Goal: Communication & Community: Share content

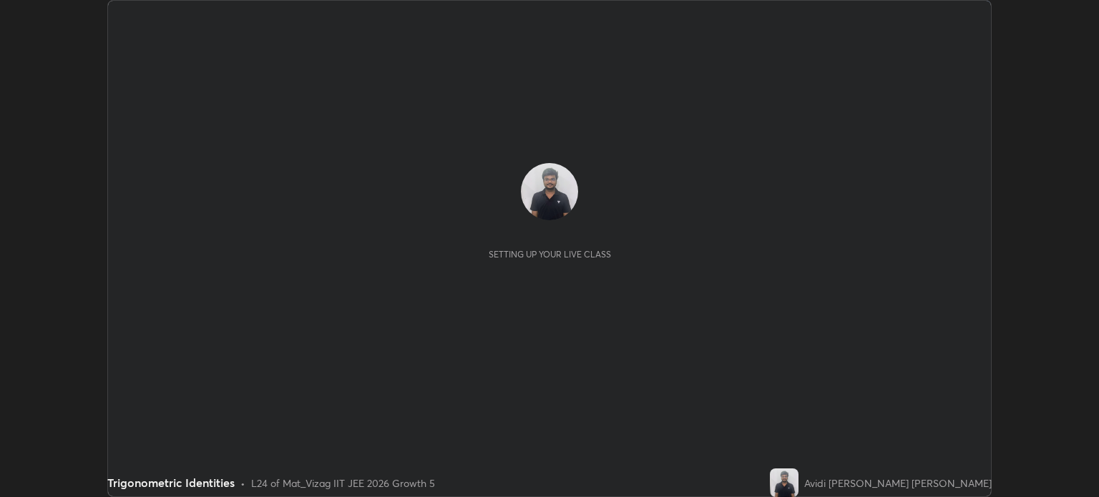
scroll to position [497, 1099]
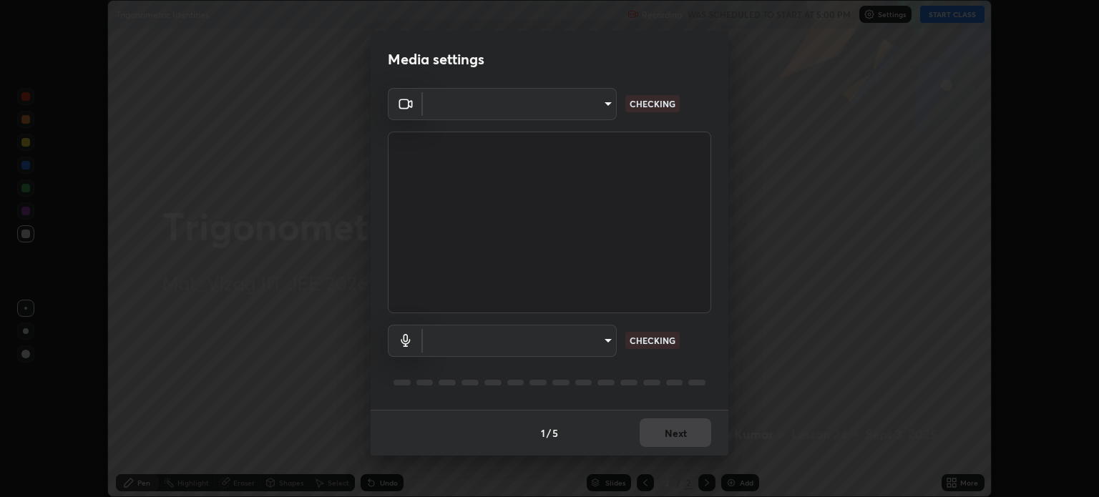
click at [945, 23] on div at bounding box center [549, 248] width 1099 height 497
type input "fc350a5d18d2faf4e4e4cfa6e9f0bdafd1df85c1d9af3bf69129c0c2d8bc19d2"
type input "communications"
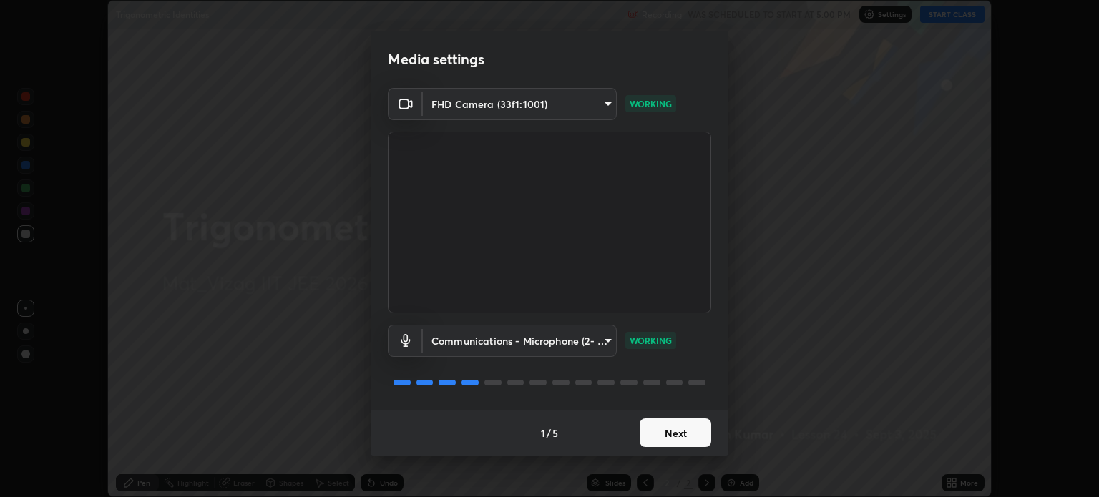
click at [687, 428] on button "Next" at bounding box center [676, 433] width 72 height 29
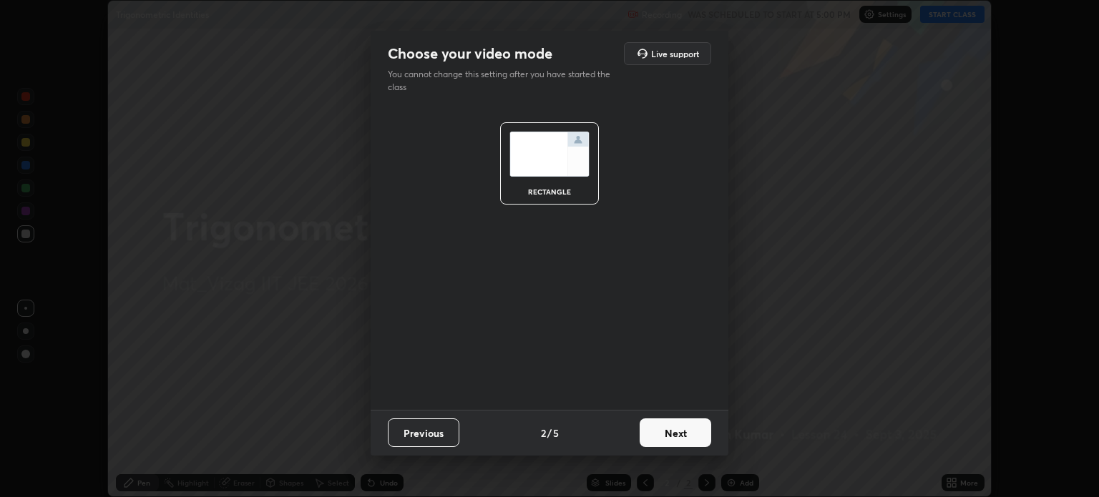
click at [681, 445] on button "Next" at bounding box center [676, 433] width 72 height 29
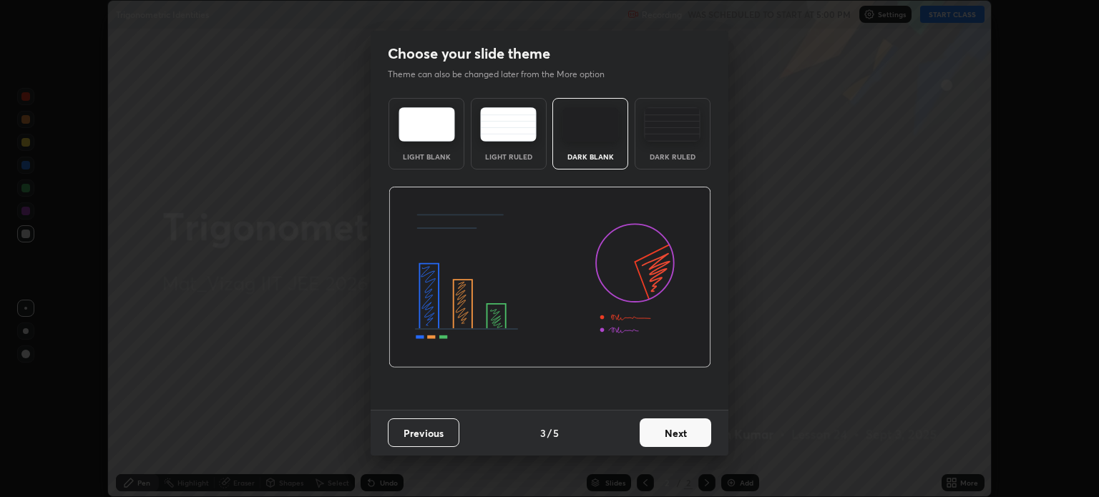
click at [693, 431] on button "Next" at bounding box center [676, 433] width 72 height 29
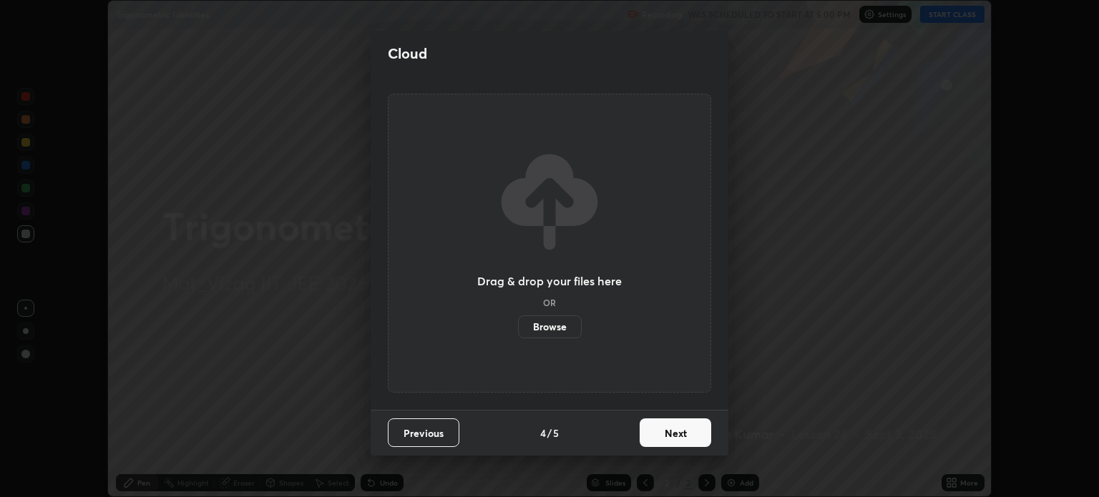
click at [671, 442] on button "Next" at bounding box center [676, 433] width 72 height 29
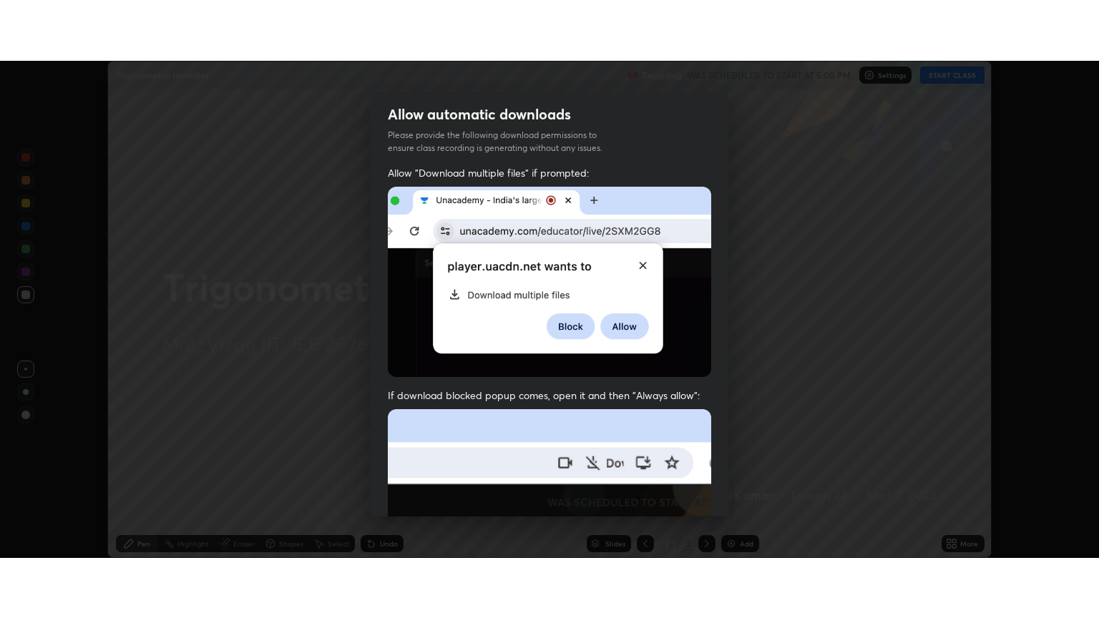
scroll to position [290, 0]
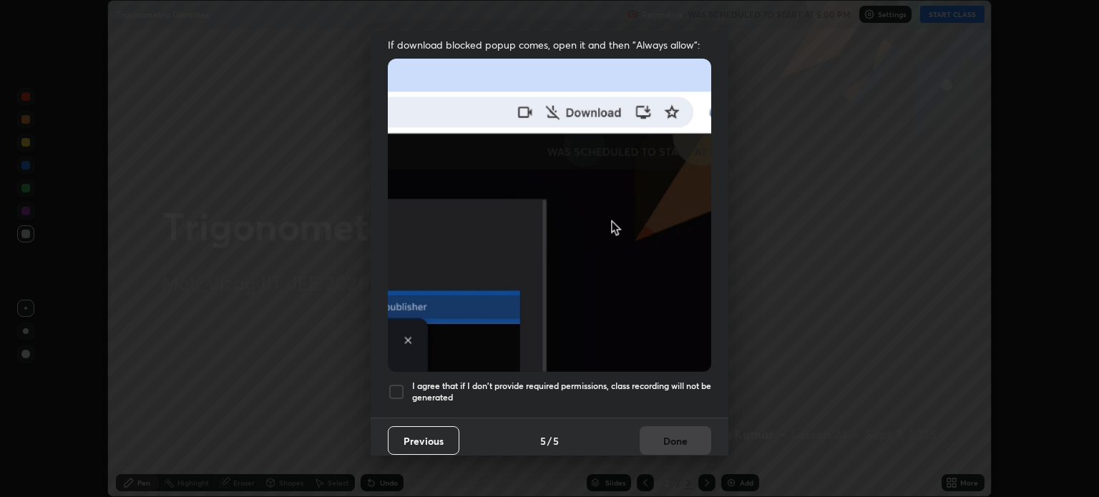
click at [389, 387] on div at bounding box center [396, 392] width 17 height 17
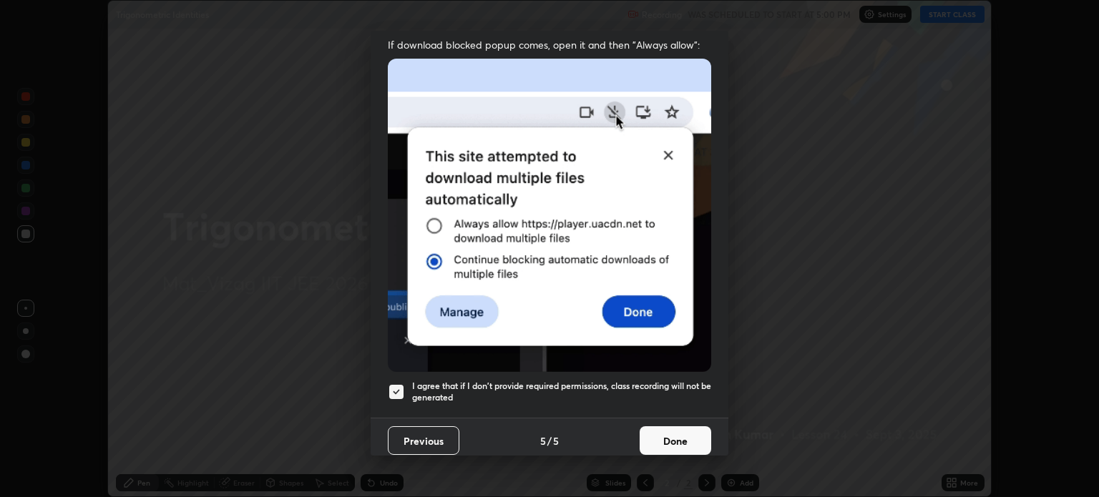
click at [676, 428] on button "Done" at bounding box center [676, 441] width 72 height 29
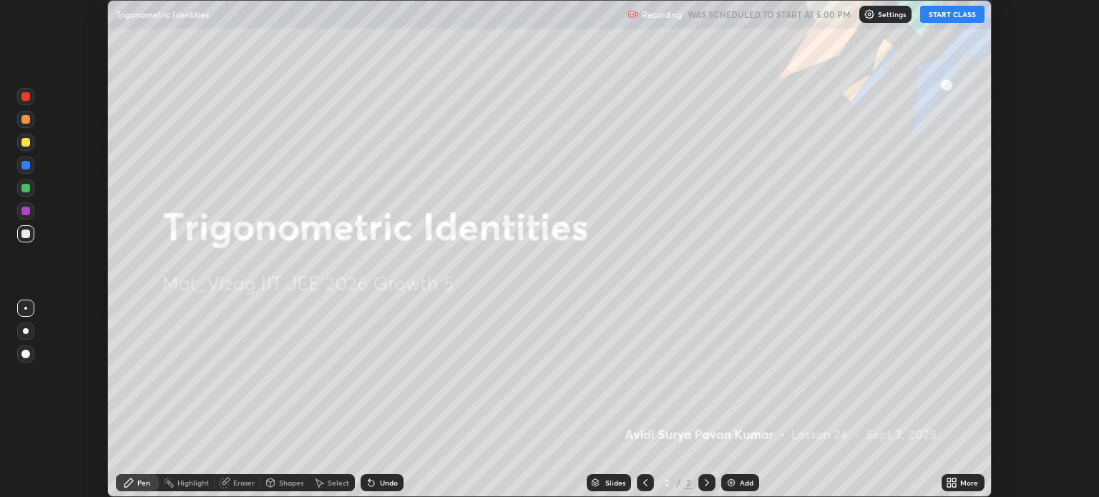
click at [948, 20] on button "START CLASS" at bounding box center [952, 14] width 64 height 17
click at [969, 477] on div "More" at bounding box center [963, 482] width 43 height 17
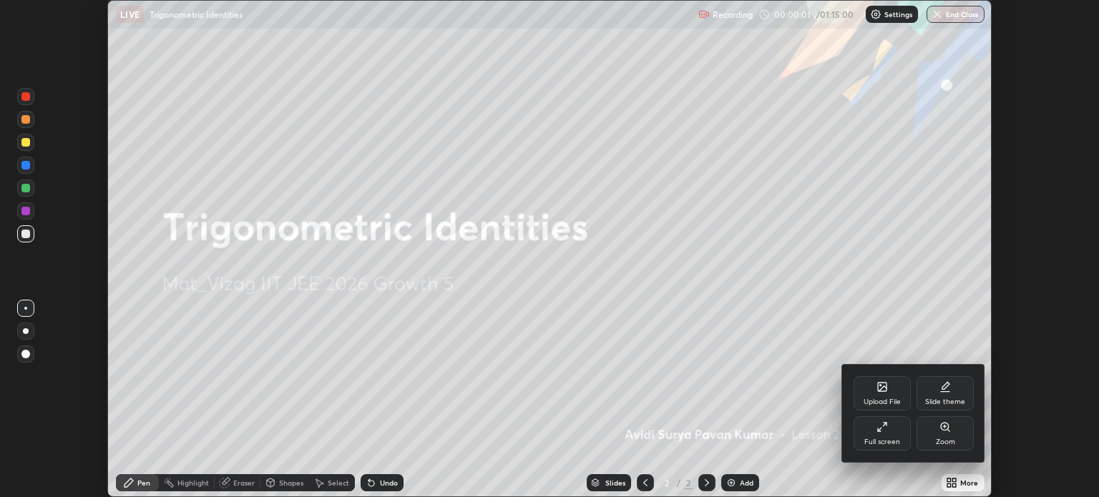
click at [885, 424] on icon at bounding box center [885, 425] width 4 height 4
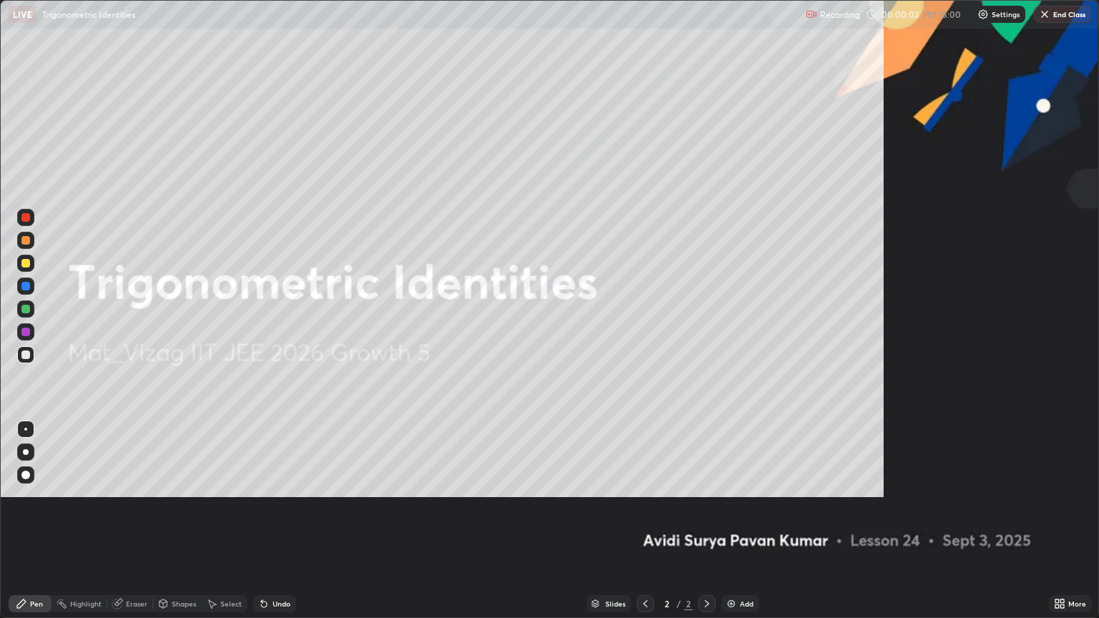
scroll to position [618, 1099]
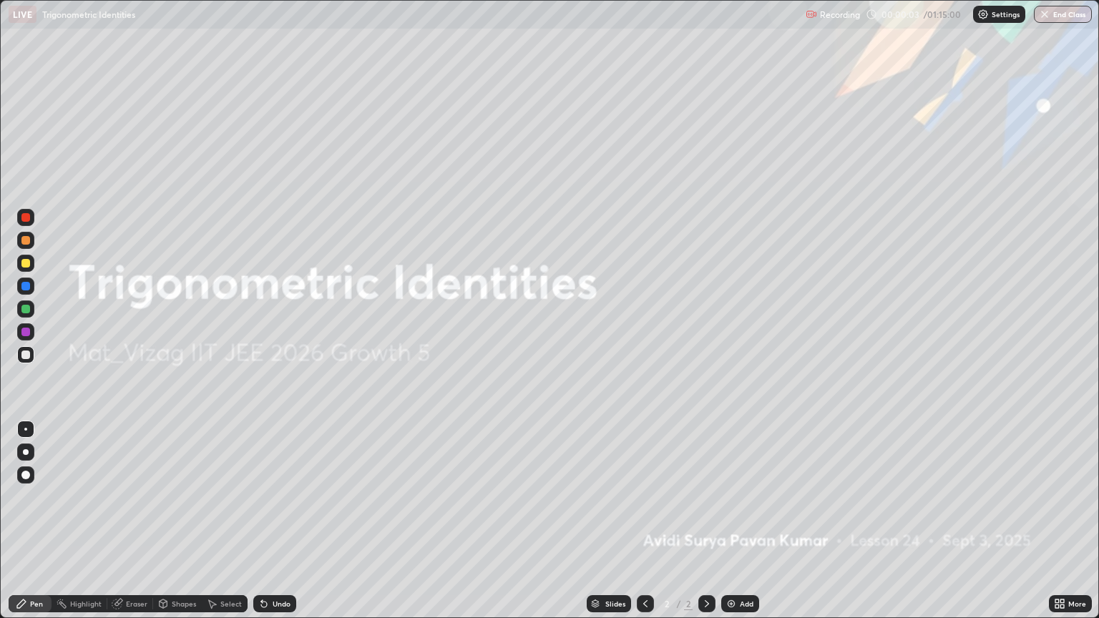
click at [743, 497] on div "Add" at bounding box center [747, 603] width 14 height 7
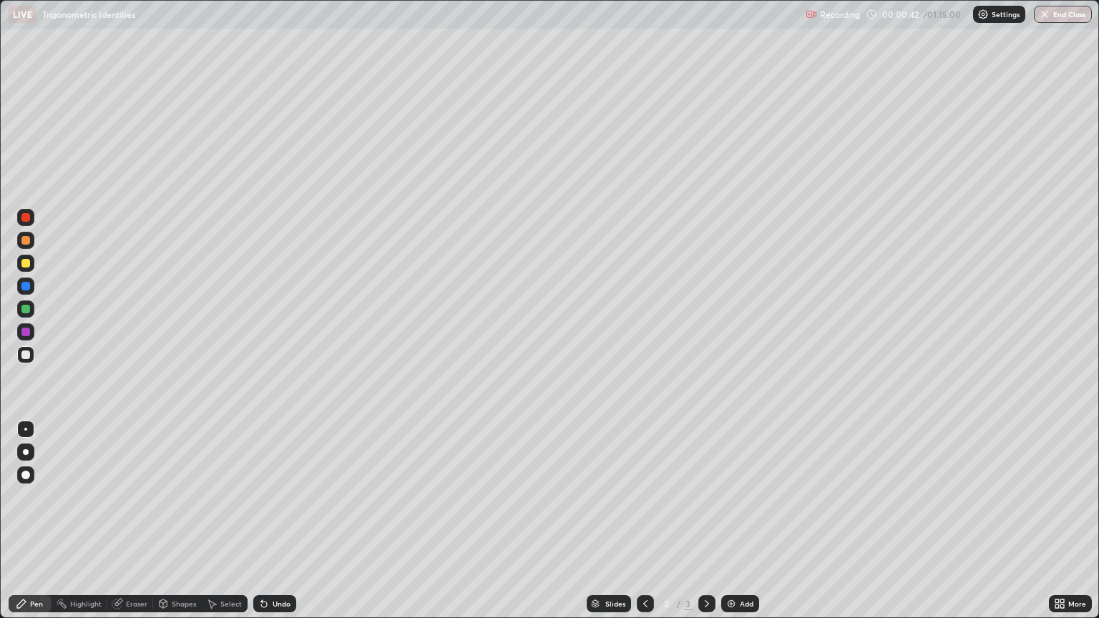
click at [145, 497] on div "Eraser" at bounding box center [136, 603] width 21 height 7
click at [39, 497] on div "Pen" at bounding box center [36, 603] width 13 height 7
click at [746, 497] on div "Add" at bounding box center [747, 603] width 14 height 7
click at [160, 497] on icon at bounding box center [164, 603] width 8 height 2
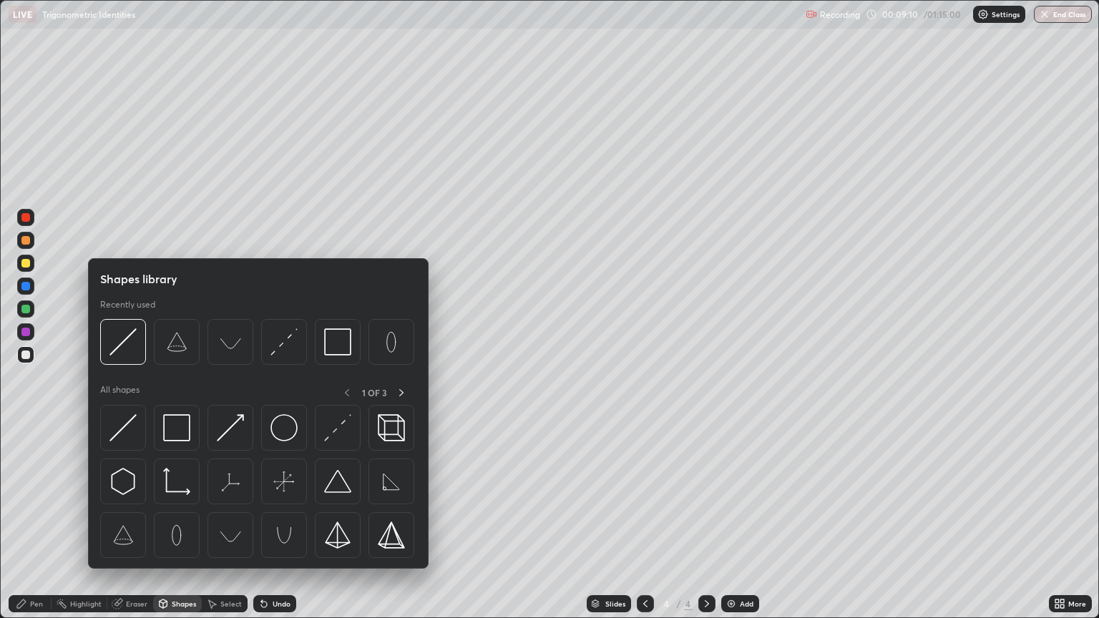
click at [132, 497] on div "Eraser" at bounding box center [130, 603] width 46 height 17
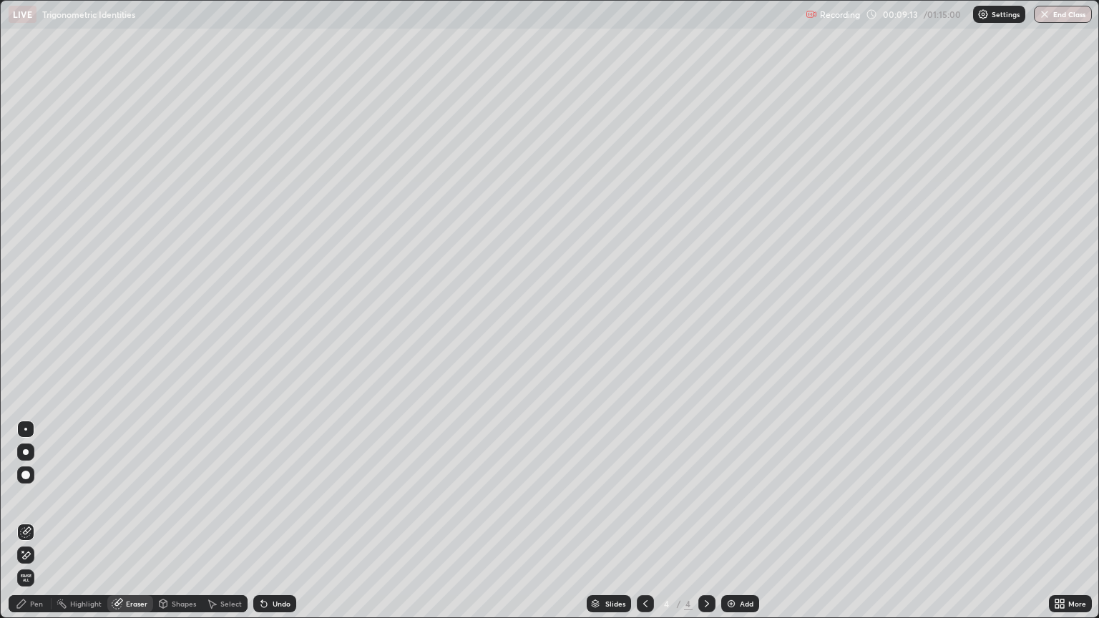
click at [31, 497] on div "Pen" at bounding box center [36, 603] width 13 height 7
click at [175, 497] on div "Shapes" at bounding box center [184, 603] width 24 height 7
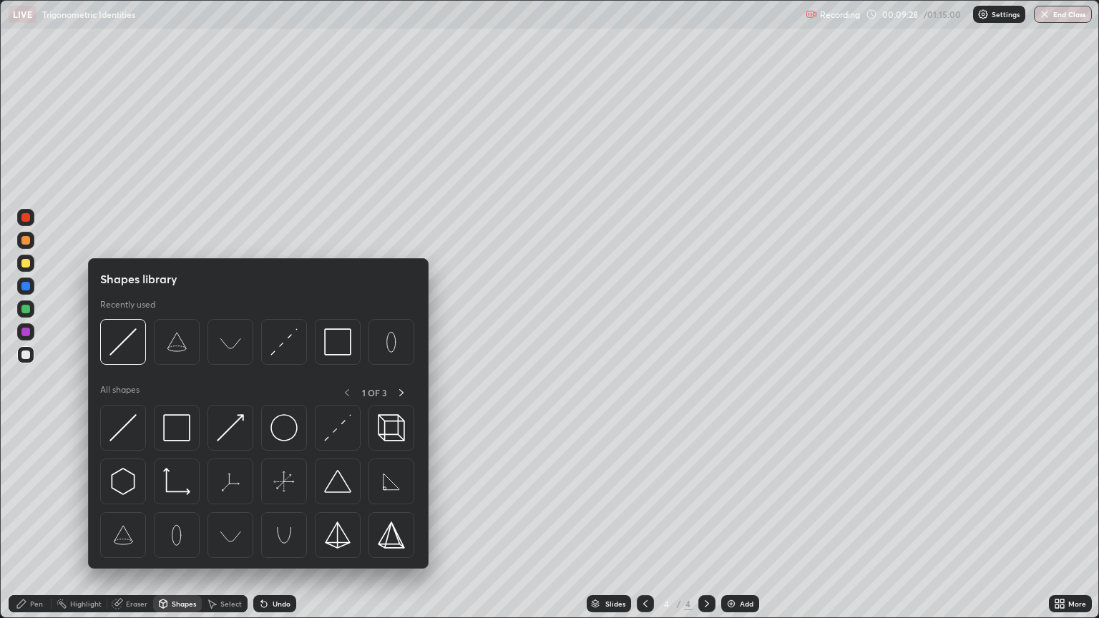
click at [179, 497] on div "Shapes" at bounding box center [184, 603] width 24 height 7
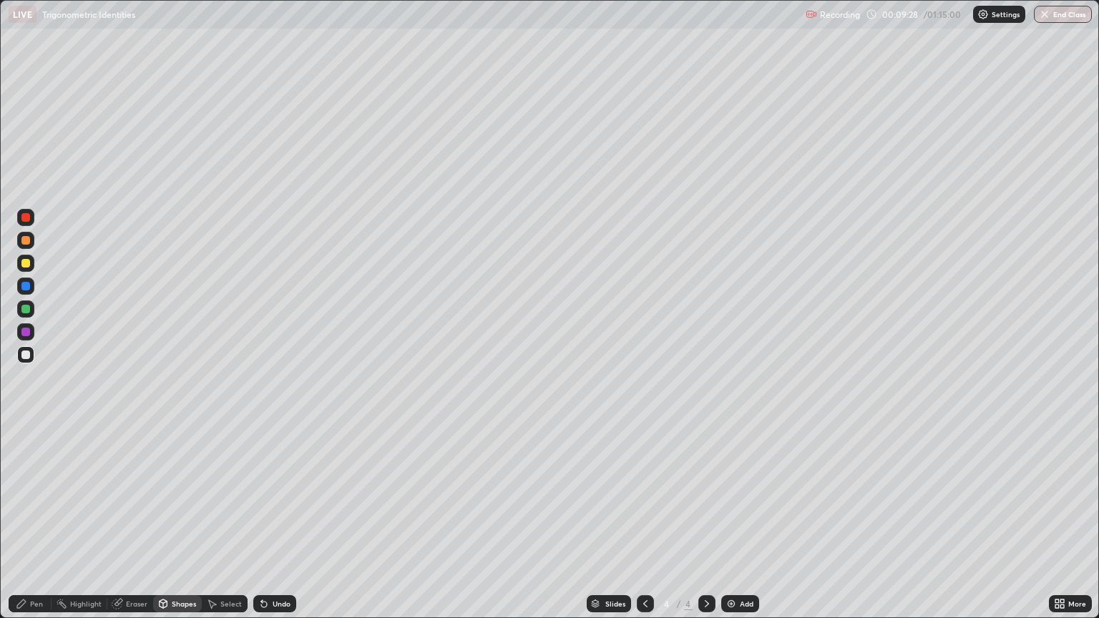
click at [134, 497] on div "Eraser" at bounding box center [136, 603] width 21 height 7
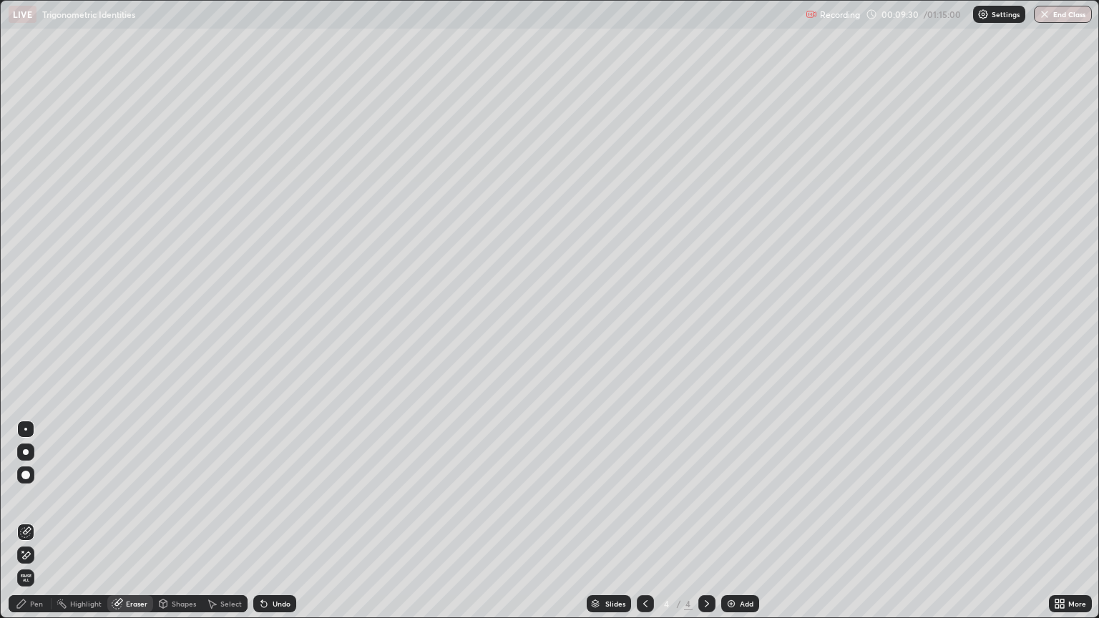
click at [39, 497] on div "Pen" at bounding box center [30, 603] width 43 height 17
click at [160, 497] on icon at bounding box center [164, 604] width 8 height 9
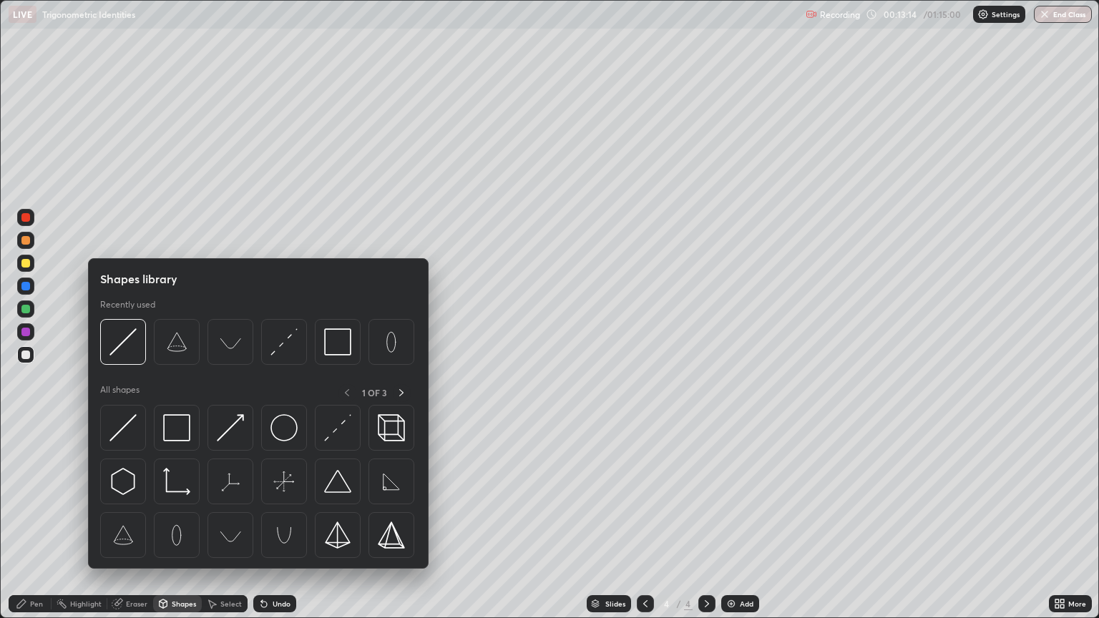
click at [172, 497] on div "Shapes" at bounding box center [184, 603] width 24 height 7
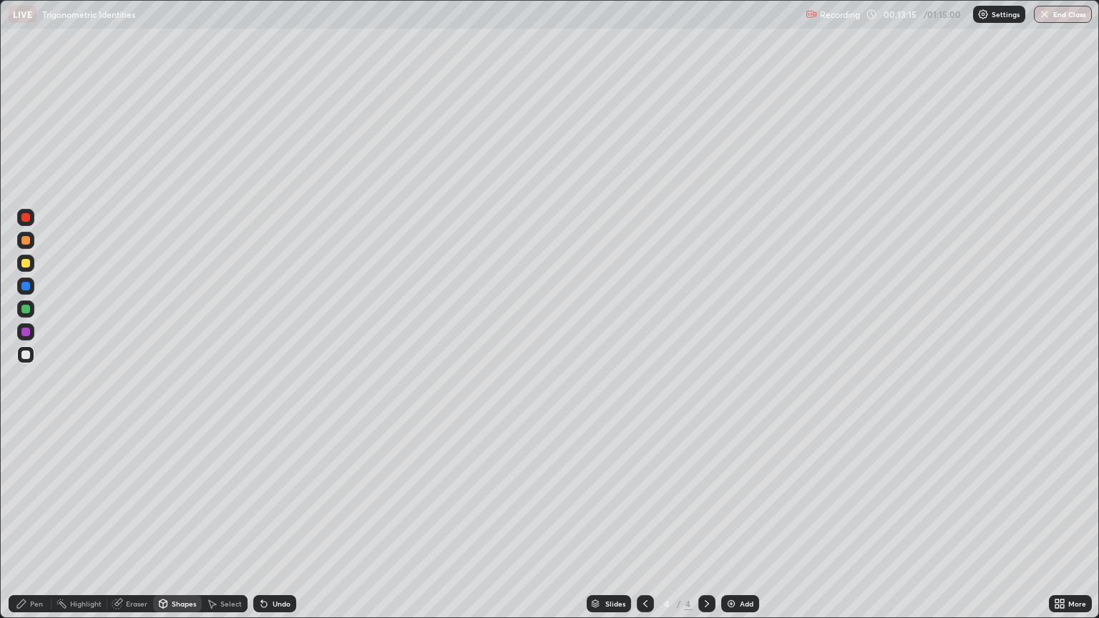
click at [133, 497] on div "Eraser" at bounding box center [130, 603] width 46 height 17
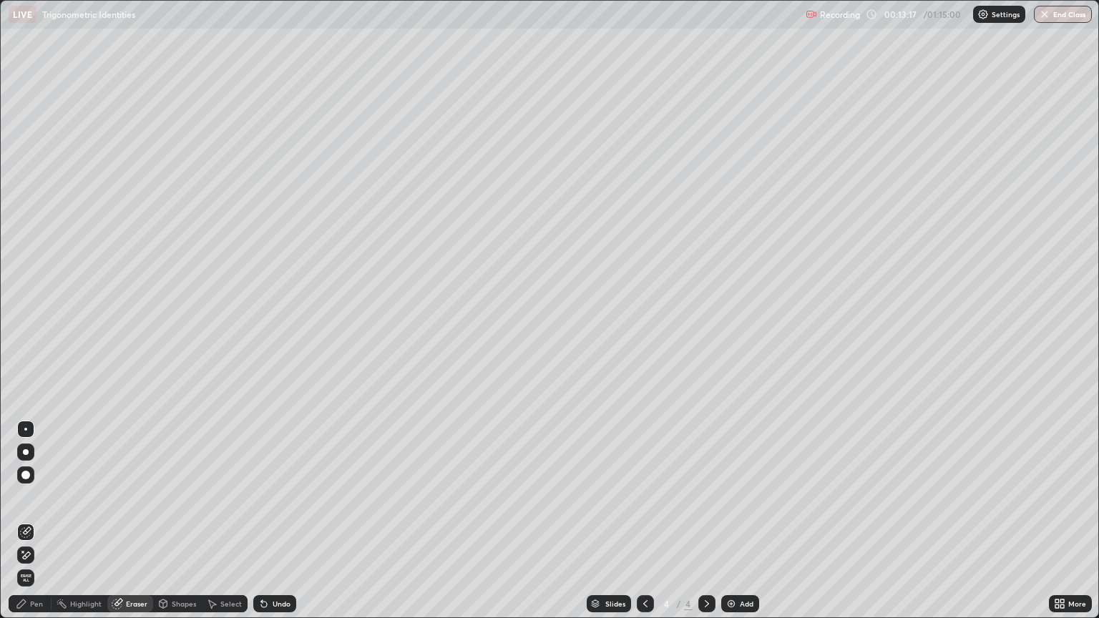
click at [26, 497] on div "Pen" at bounding box center [30, 603] width 43 height 17
click at [741, 497] on div "Add" at bounding box center [747, 603] width 14 height 7
click at [661, 497] on div "5" at bounding box center [667, 604] width 14 height 9
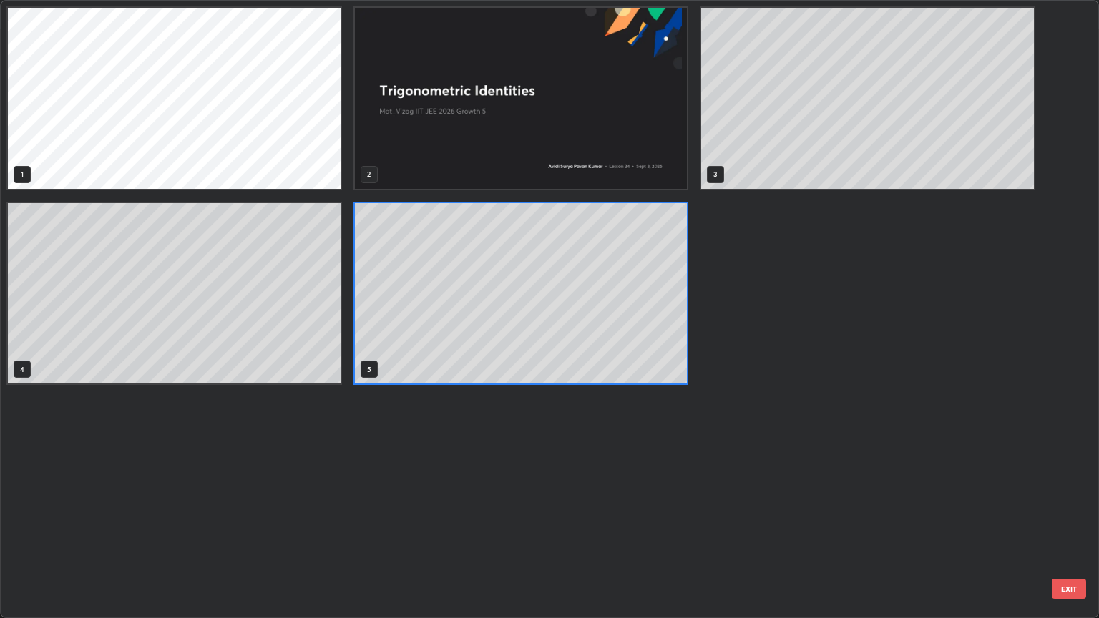
scroll to position [613, 1091]
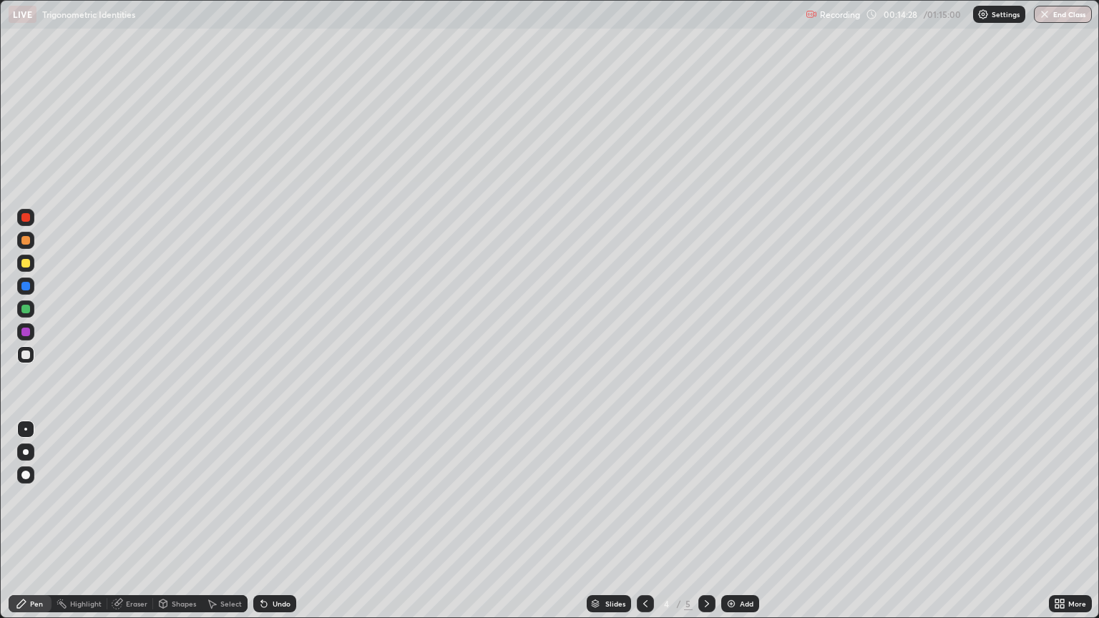
click at [749, 497] on div "Add" at bounding box center [740, 603] width 38 height 17
click at [644, 497] on icon at bounding box center [645, 603] width 11 height 11
click at [742, 497] on div "Add" at bounding box center [747, 603] width 14 height 7
click at [642, 497] on div at bounding box center [645, 603] width 17 height 17
click at [706, 497] on icon at bounding box center [706, 603] width 11 height 11
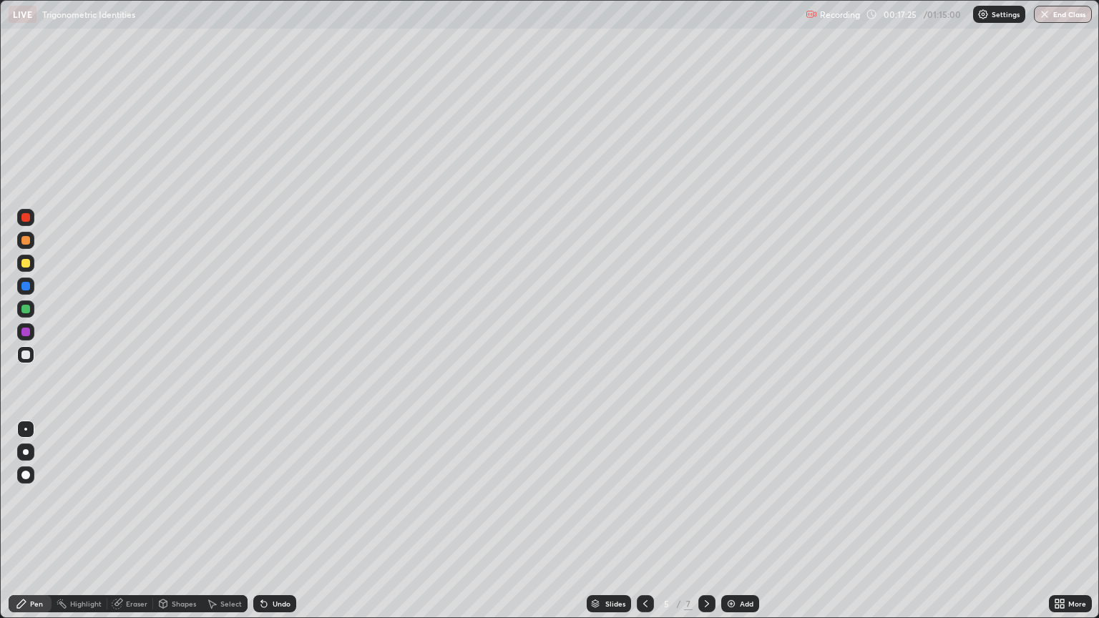
click at [706, 497] on icon at bounding box center [706, 603] width 11 height 11
click at [649, 497] on div at bounding box center [645, 603] width 17 height 17
click at [744, 497] on div "Add" at bounding box center [747, 603] width 14 height 7
click at [651, 497] on div at bounding box center [645, 603] width 17 height 17
click at [649, 497] on icon at bounding box center [645, 603] width 11 height 11
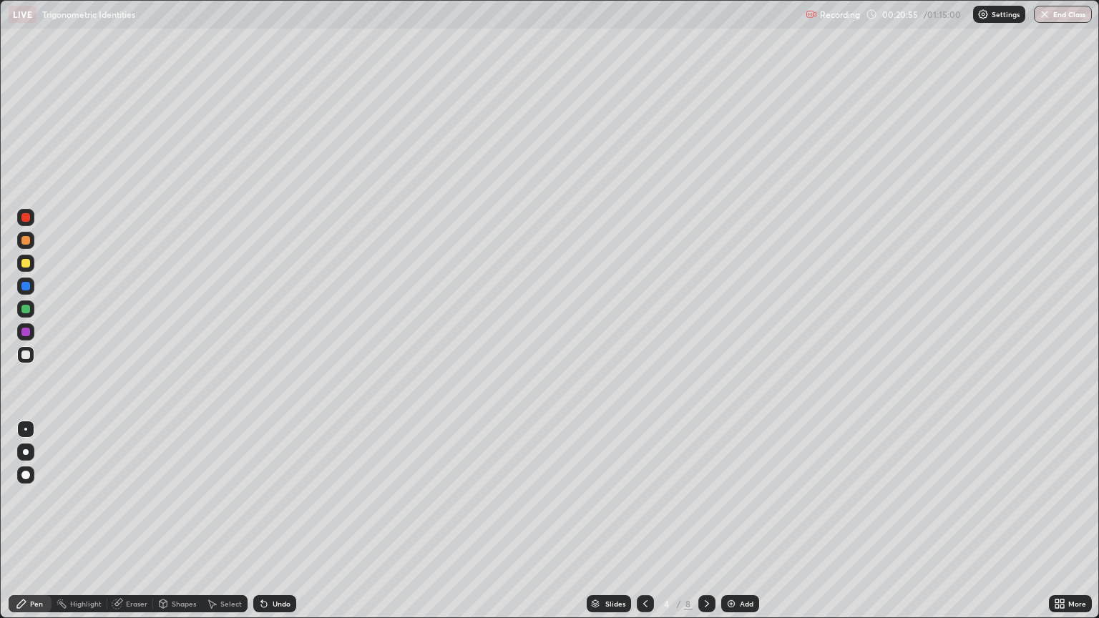
click at [706, 497] on icon at bounding box center [706, 603] width 11 height 11
click at [647, 497] on icon at bounding box center [645, 603] width 11 height 11
click at [701, 497] on icon at bounding box center [706, 603] width 11 height 11
click at [706, 497] on icon at bounding box center [706, 603] width 11 height 11
click at [708, 497] on icon at bounding box center [706, 603] width 11 height 11
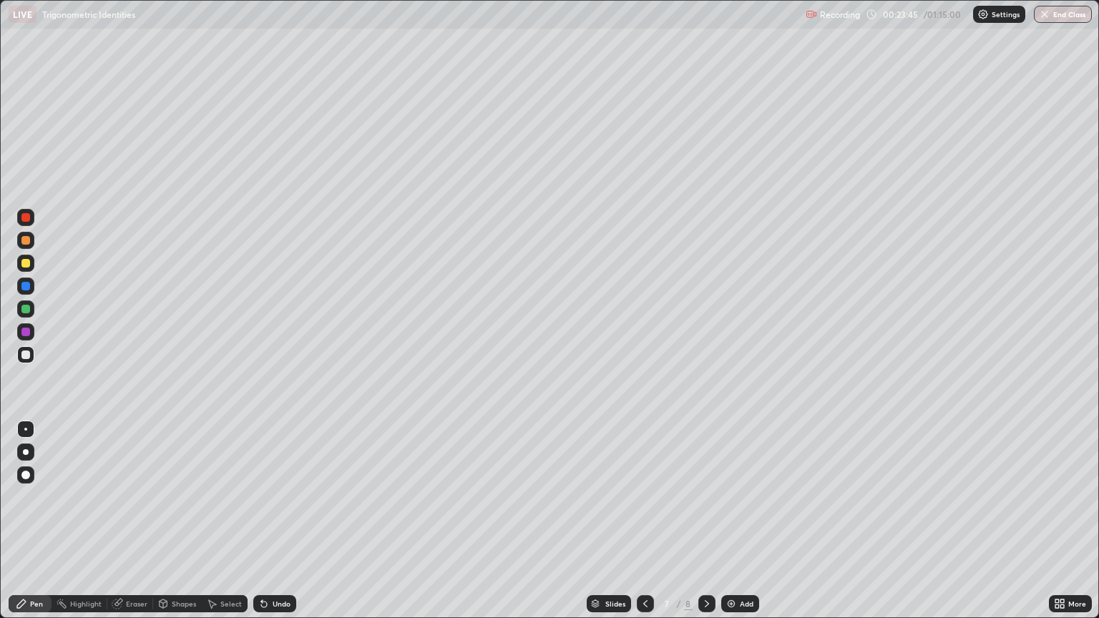
click at [735, 497] on img at bounding box center [731, 603] width 11 height 11
click at [726, 497] on div "Add" at bounding box center [740, 603] width 38 height 17
click at [642, 497] on icon at bounding box center [644, 603] width 11 height 11
click at [134, 497] on div "Eraser" at bounding box center [136, 603] width 21 height 7
click at [26, 497] on icon at bounding box center [21, 603] width 11 height 11
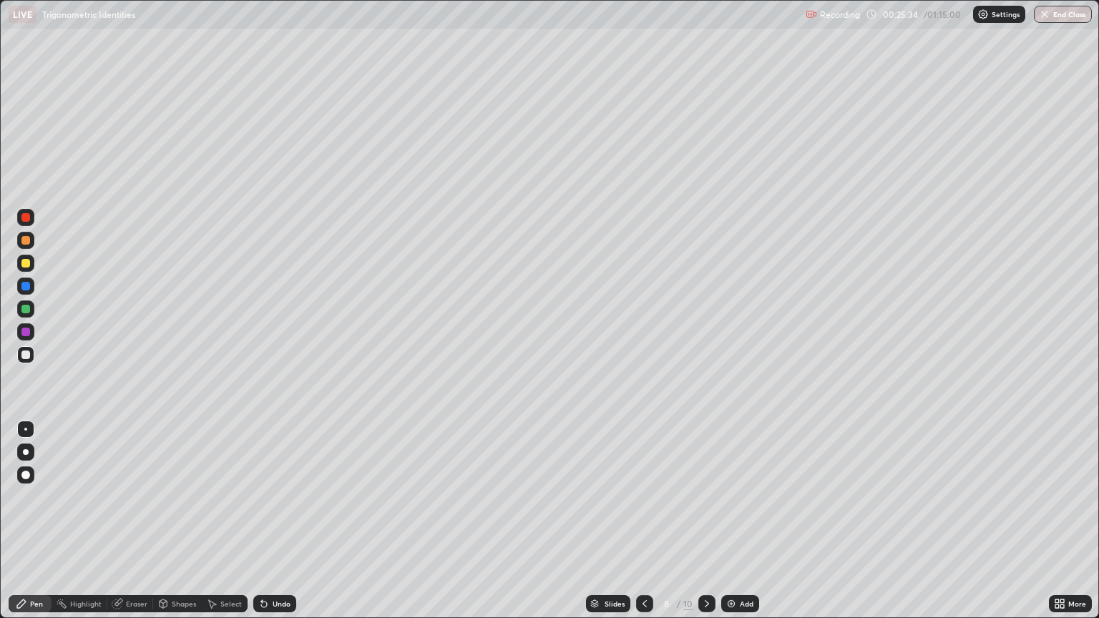
click at [27, 477] on div at bounding box center [25, 475] width 9 height 9
click at [703, 497] on icon at bounding box center [706, 603] width 11 height 11
click at [637, 497] on div at bounding box center [644, 603] width 17 height 17
click at [706, 497] on div at bounding box center [706, 604] width 17 height 29
click at [267, 497] on icon at bounding box center [263, 603] width 11 height 11
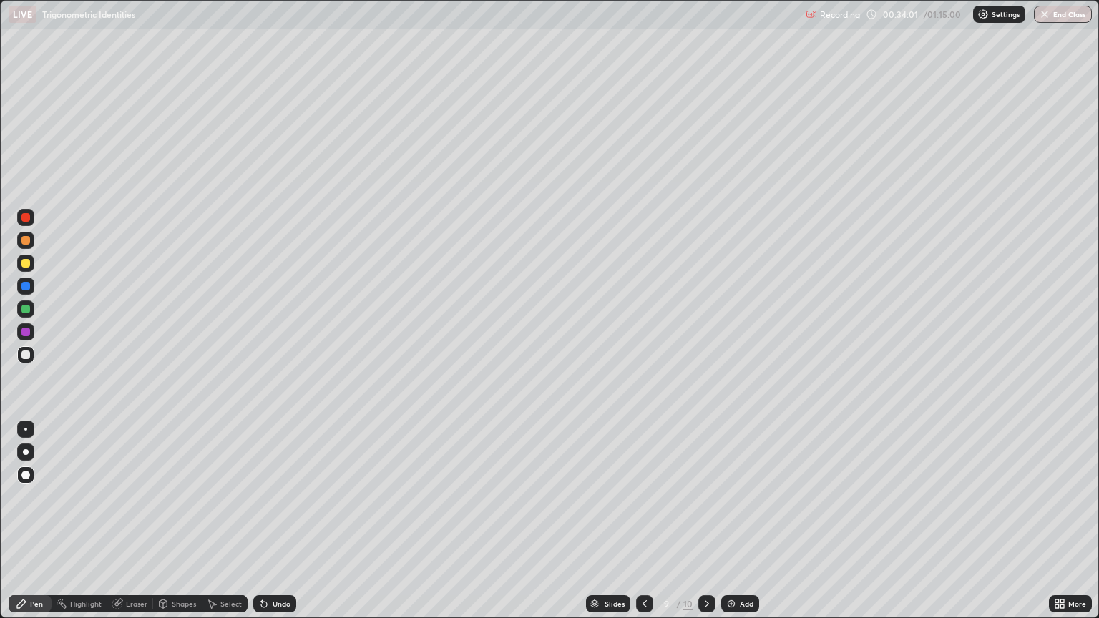
click at [271, 497] on div "Undo" at bounding box center [274, 603] width 43 height 17
click at [276, 497] on div "Undo" at bounding box center [282, 603] width 18 height 7
click at [274, 497] on div "Undo" at bounding box center [282, 603] width 18 height 7
click at [747, 497] on div "Add" at bounding box center [740, 603] width 38 height 17
click at [738, 497] on div "Add" at bounding box center [740, 603] width 38 height 17
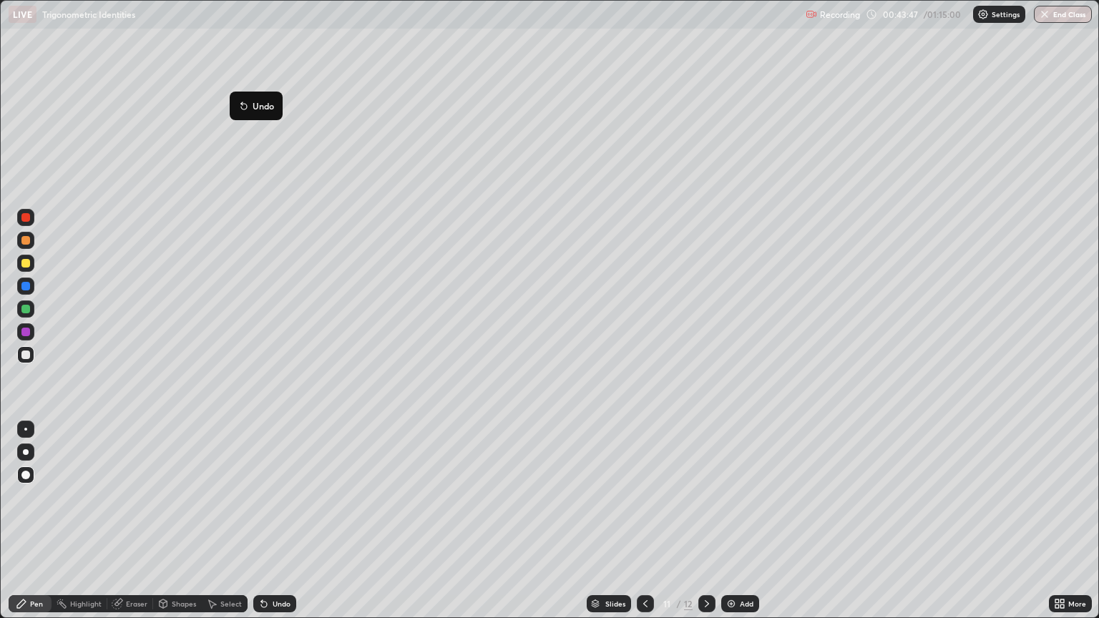
click at [250, 110] on button "Undo" at bounding box center [256, 105] width 42 height 17
click at [123, 497] on div "Eraser" at bounding box center [130, 603] width 46 height 17
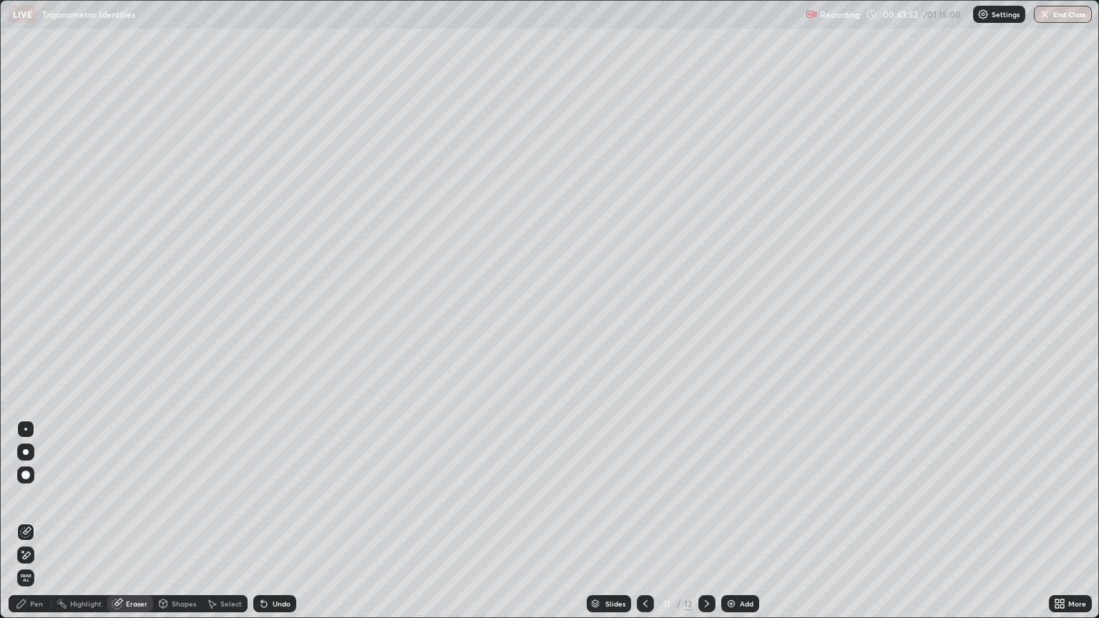
click at [26, 429] on div at bounding box center [25, 429] width 3 height 3
click at [42, 497] on div "Pen" at bounding box center [36, 603] width 13 height 7
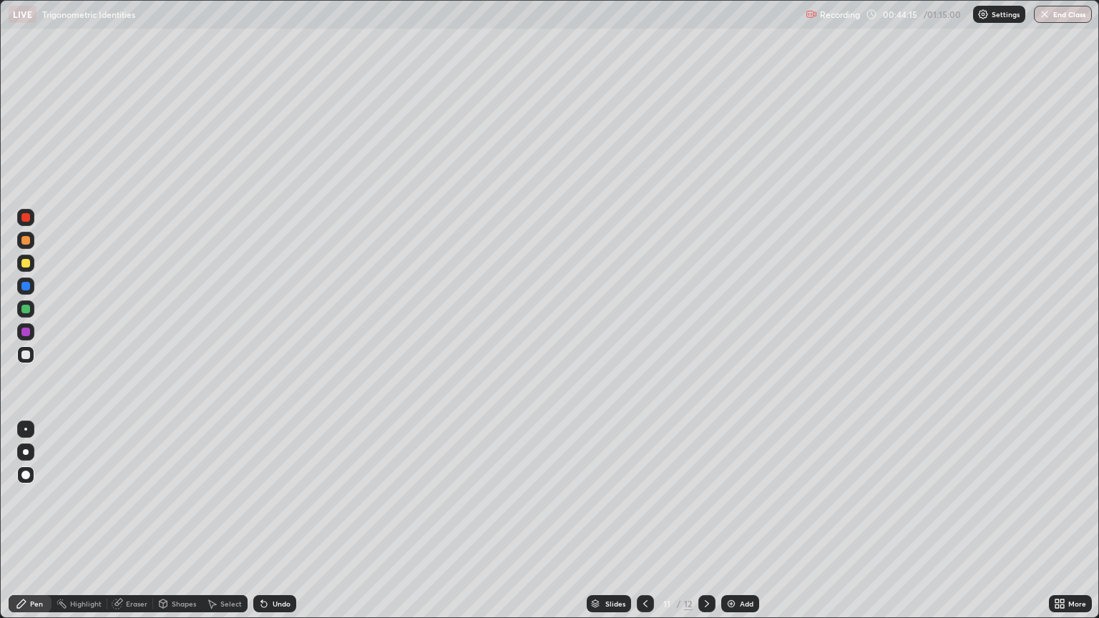
click at [138, 497] on div "Eraser" at bounding box center [130, 603] width 46 height 17
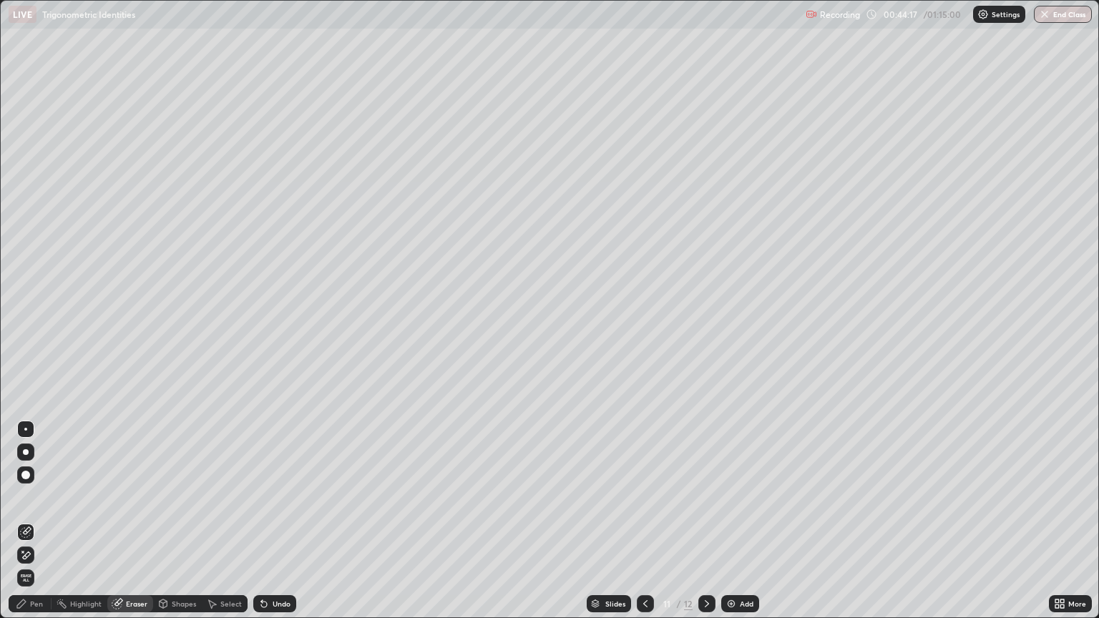
click at [36, 497] on div "Pen" at bounding box center [30, 603] width 43 height 17
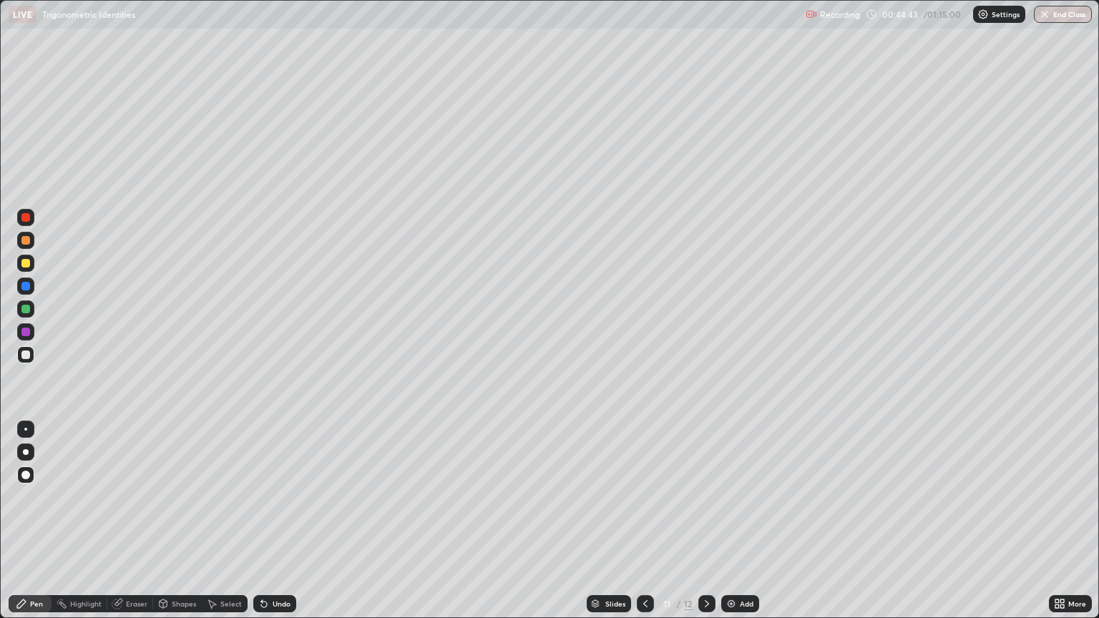
click at [39, 497] on div "Pen" at bounding box center [30, 603] width 43 height 17
click at [37, 497] on div "Pen" at bounding box center [36, 603] width 13 height 7
click at [24, 452] on div at bounding box center [26, 452] width 6 height 6
click at [642, 497] on icon at bounding box center [645, 603] width 11 height 11
click at [661, 497] on div "10" at bounding box center [667, 604] width 14 height 9
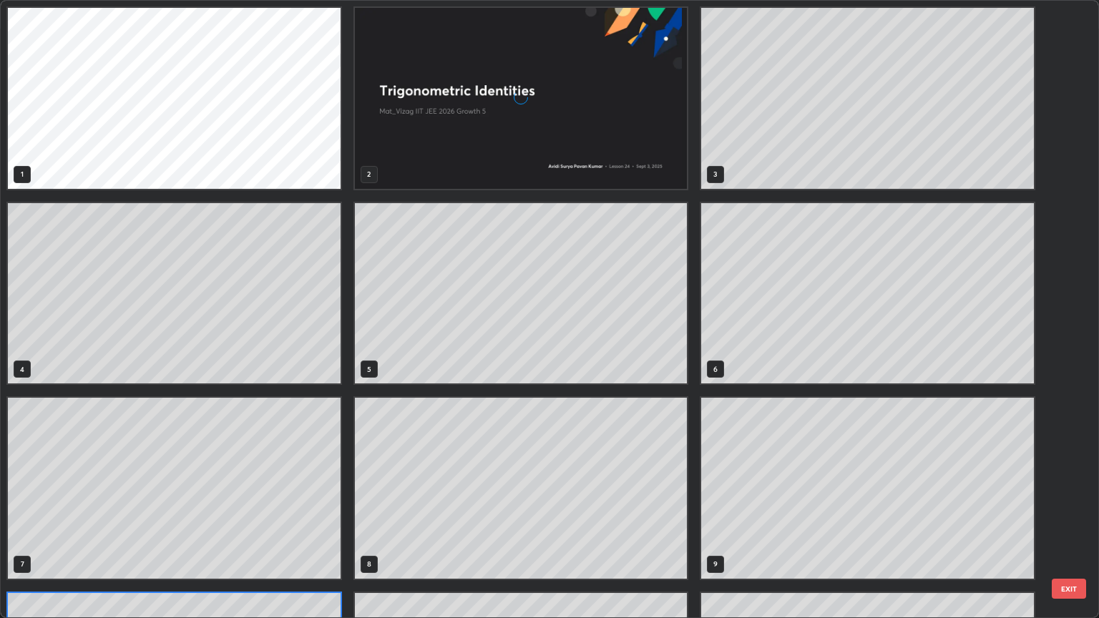
click at [635, 497] on div "1 2 3 4 5 6 7 8 9 10 11 12" at bounding box center [537, 309] width 1073 height 617
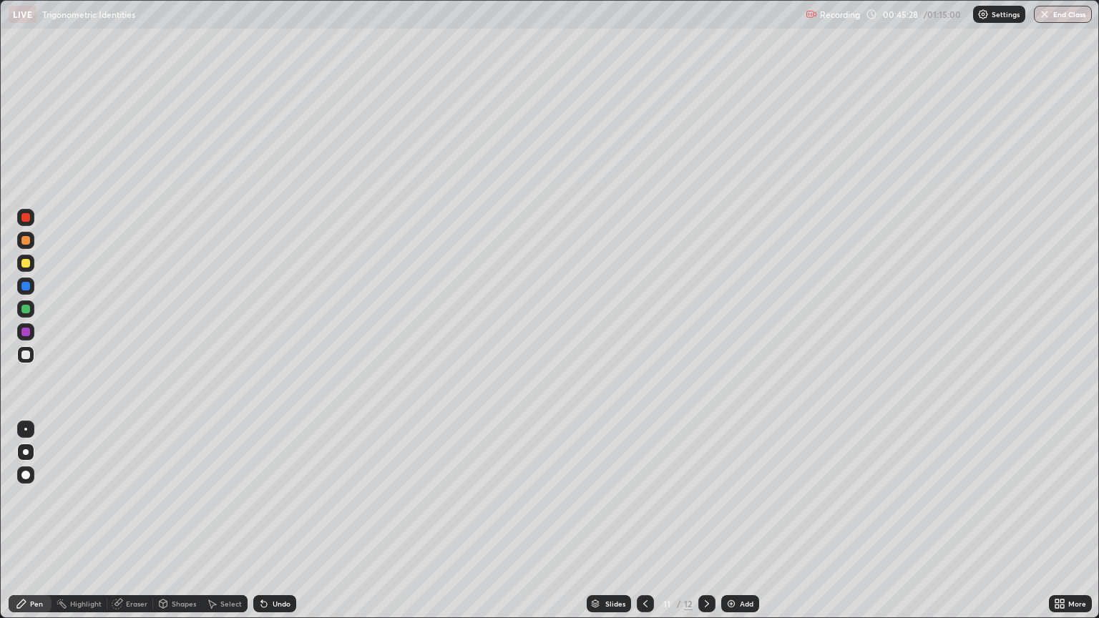
click at [140, 497] on div "Eraser" at bounding box center [136, 603] width 21 height 7
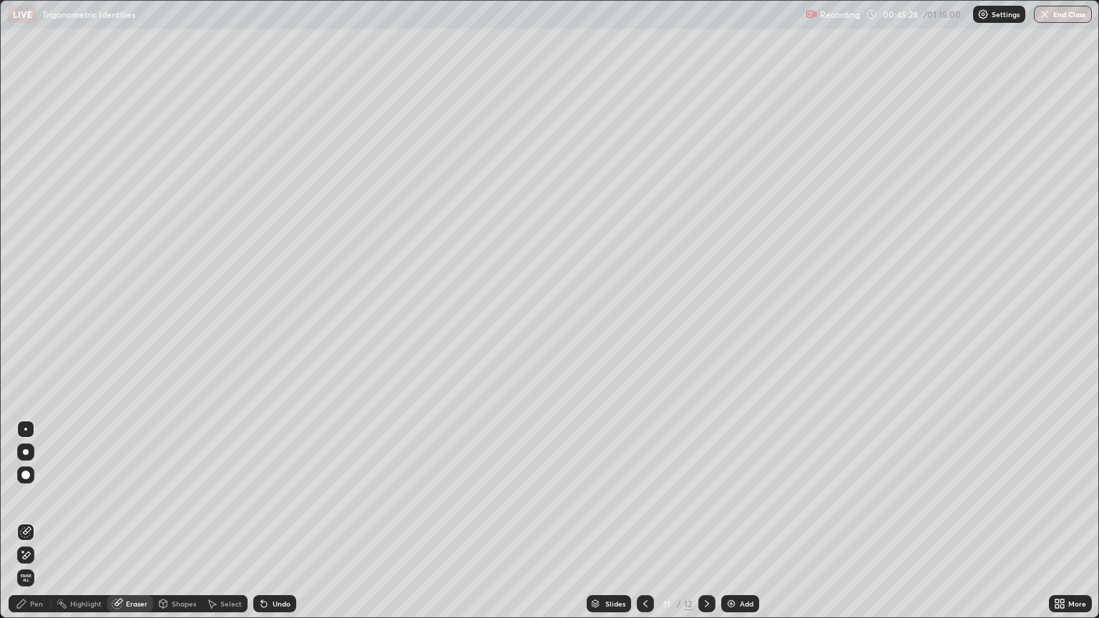
click at [139, 497] on div "Eraser" at bounding box center [136, 603] width 21 height 7
click at [28, 477] on div at bounding box center [25, 475] width 9 height 9
click at [643, 497] on icon at bounding box center [645, 603] width 11 height 11
click at [218, 497] on div "Select" at bounding box center [225, 603] width 46 height 17
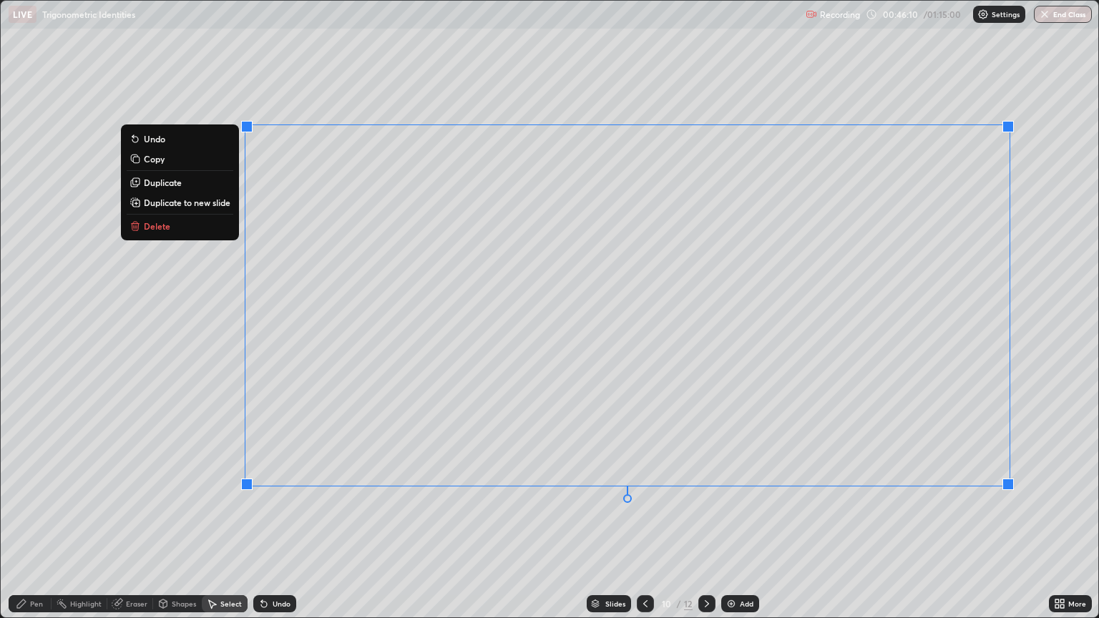
click at [167, 205] on p "Duplicate to new slide" at bounding box center [187, 202] width 87 height 11
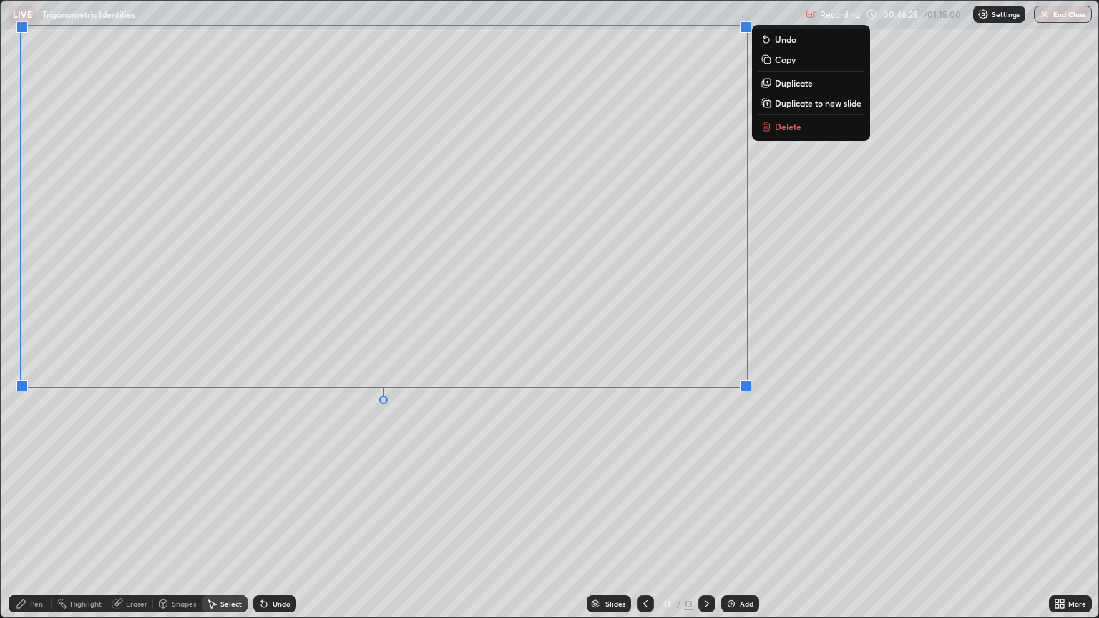
click at [43, 497] on div "Pen" at bounding box center [30, 603] width 43 height 17
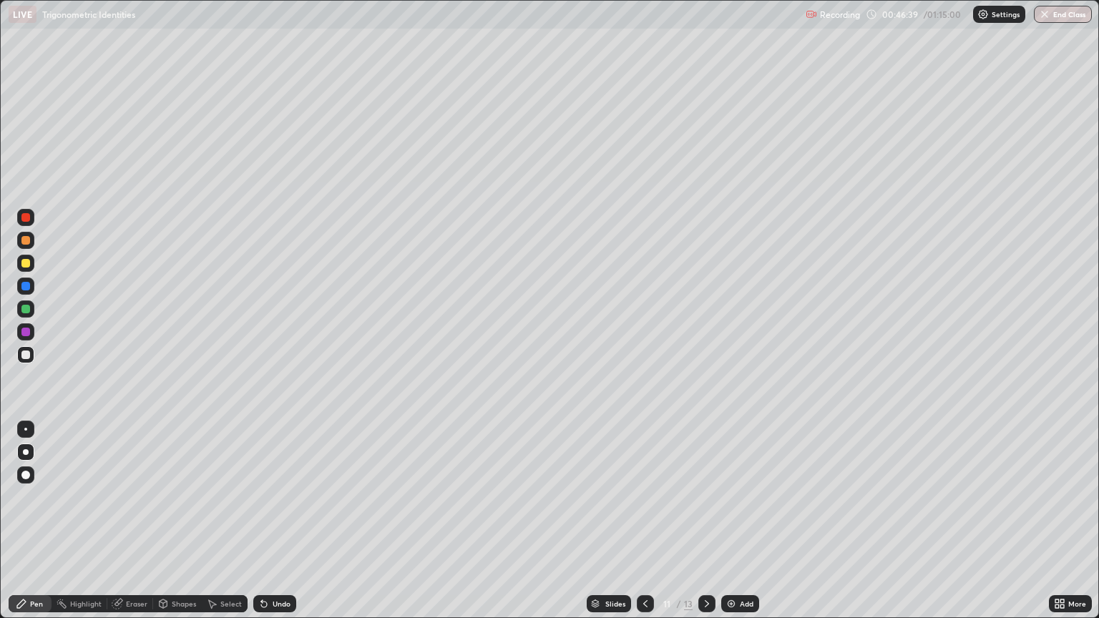
click at [698, 497] on div at bounding box center [706, 603] width 17 height 17
click at [740, 497] on div "Add" at bounding box center [747, 603] width 14 height 7
click at [122, 497] on div "Eraser" at bounding box center [130, 603] width 46 height 17
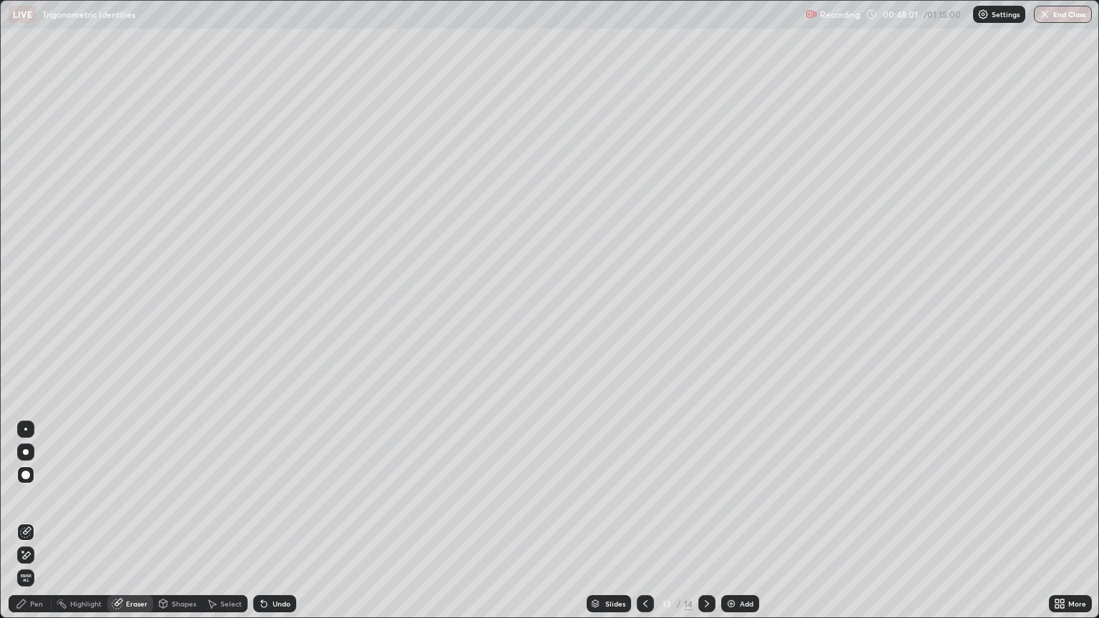
click at [130, 497] on div "Eraser" at bounding box center [130, 603] width 46 height 17
click at [46, 497] on div "Pen" at bounding box center [30, 603] width 43 height 17
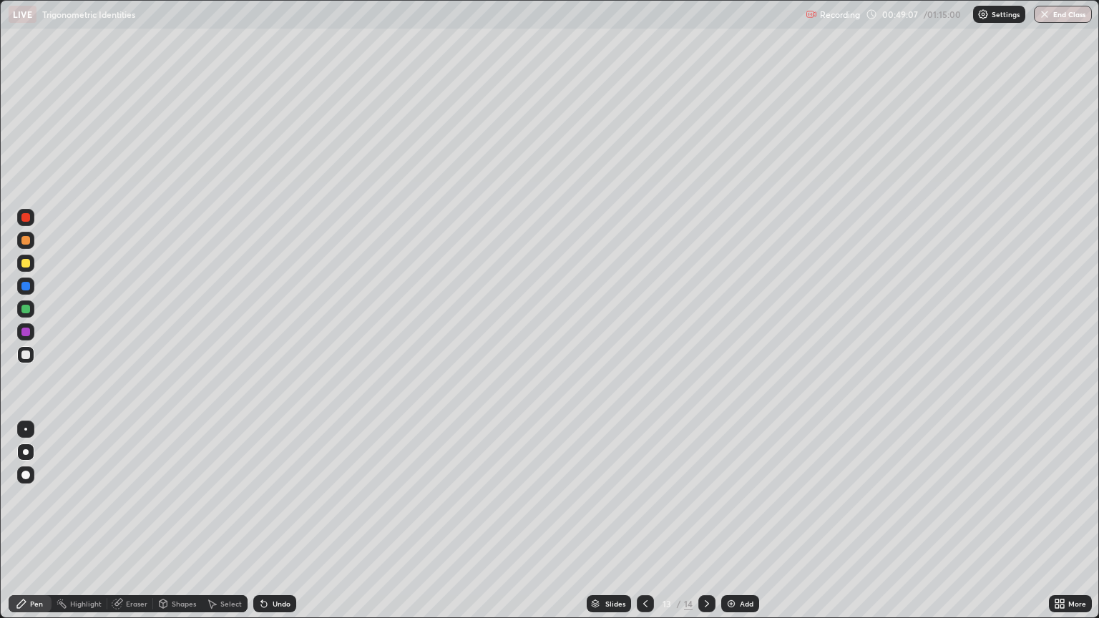
click at [119, 497] on icon at bounding box center [119, 602] width 8 height 7
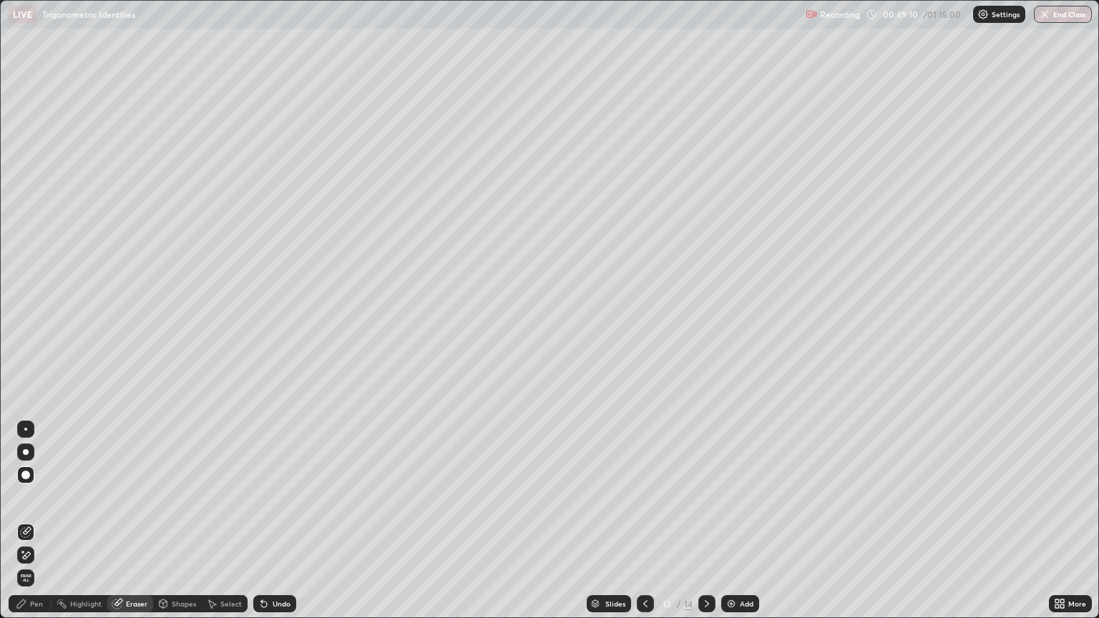
click at [44, 497] on div "Pen" at bounding box center [30, 603] width 43 height 17
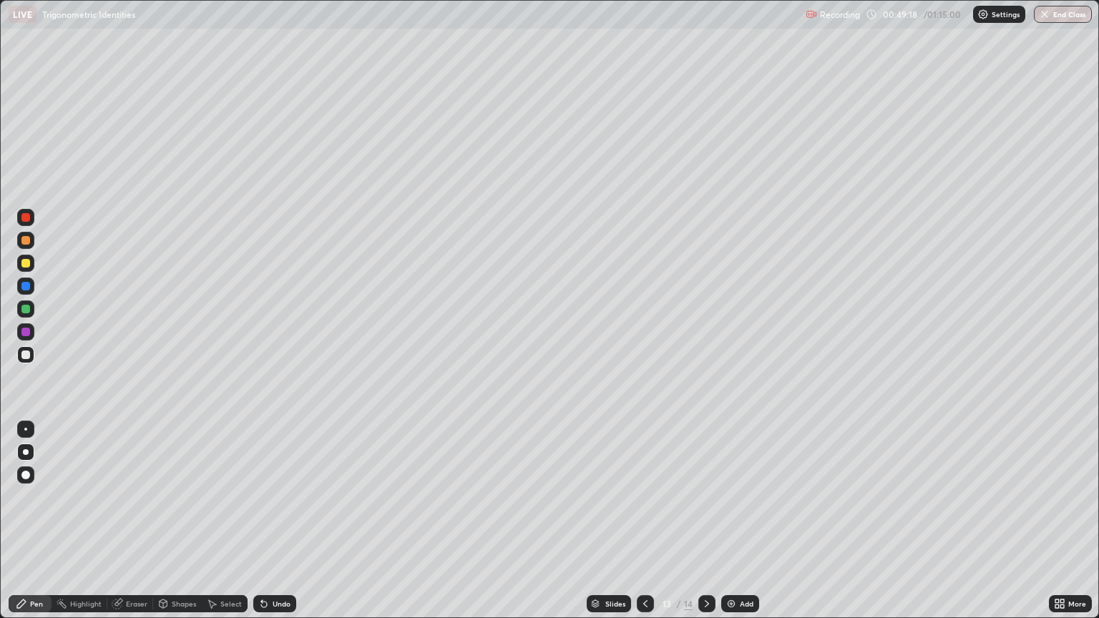
click at [124, 497] on div "Eraser" at bounding box center [130, 603] width 46 height 17
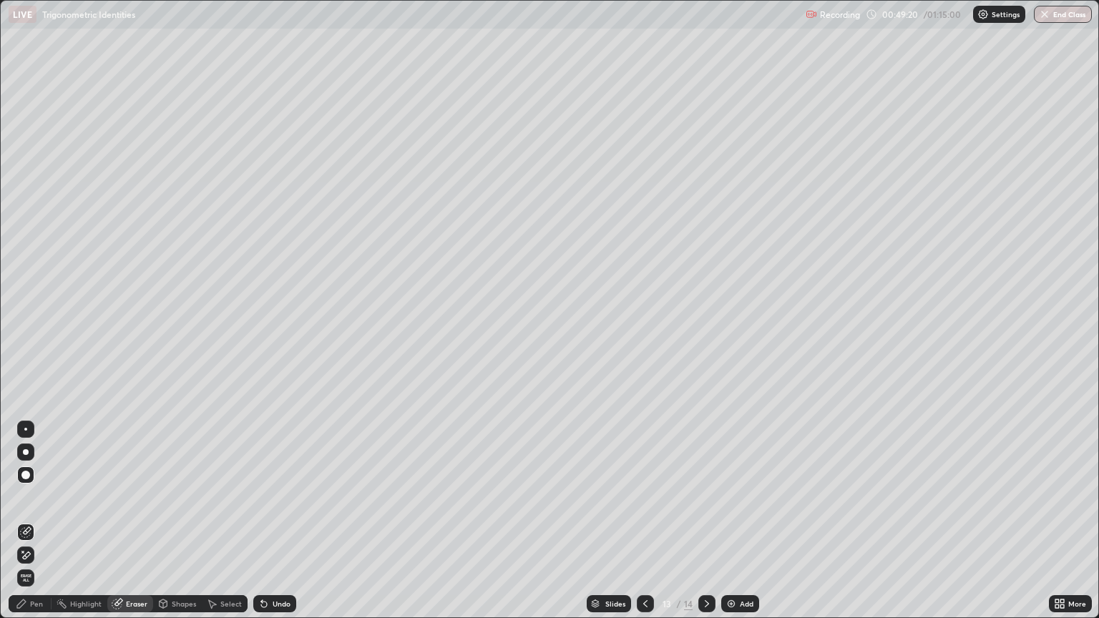
click at [31, 497] on div "Pen" at bounding box center [36, 603] width 13 height 7
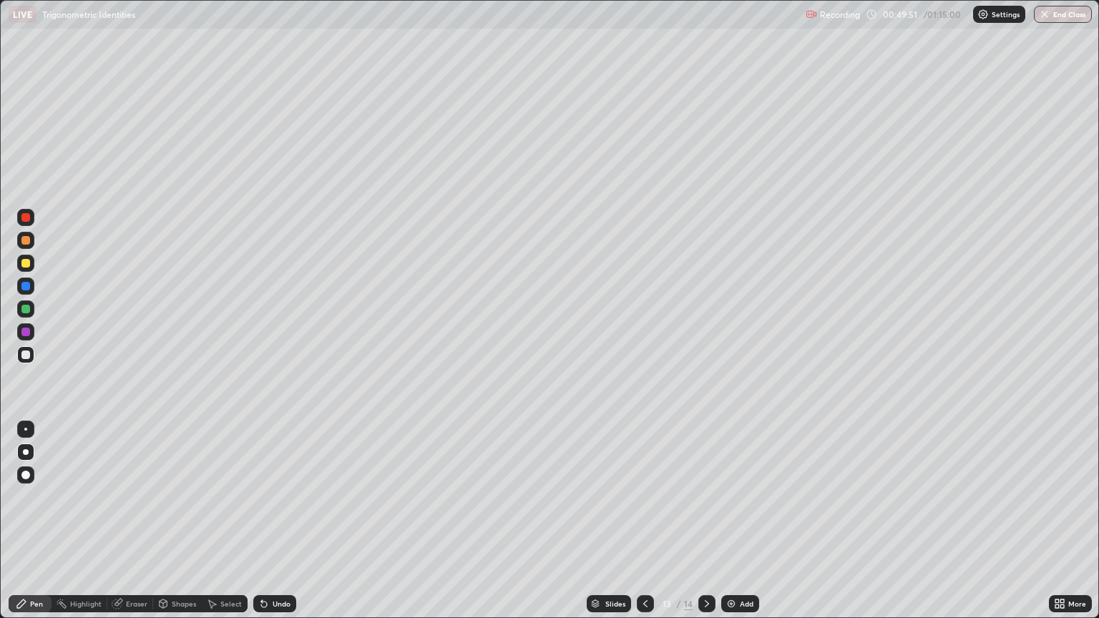
click at [637, 497] on div at bounding box center [645, 603] width 17 height 17
click at [644, 497] on icon at bounding box center [645, 603] width 11 height 11
click at [703, 497] on div at bounding box center [706, 604] width 17 height 29
click at [706, 497] on icon at bounding box center [706, 603] width 11 height 11
click at [662, 497] on div "13" at bounding box center [667, 604] width 14 height 9
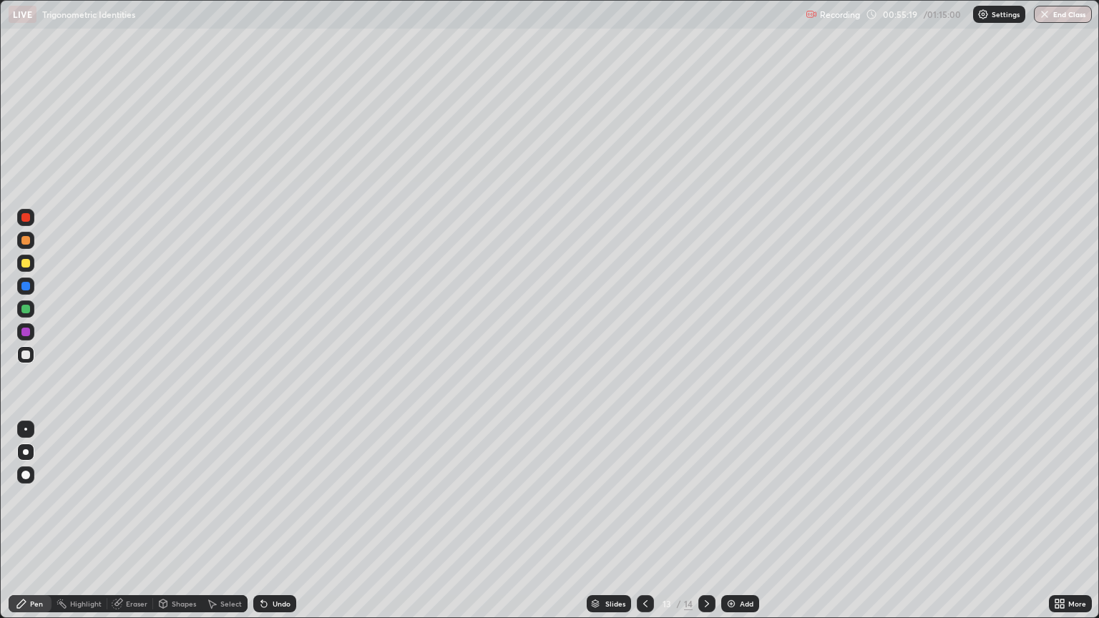
click at [741, 497] on div "Add" at bounding box center [740, 603] width 38 height 17
click at [134, 497] on div "Eraser" at bounding box center [130, 603] width 46 height 17
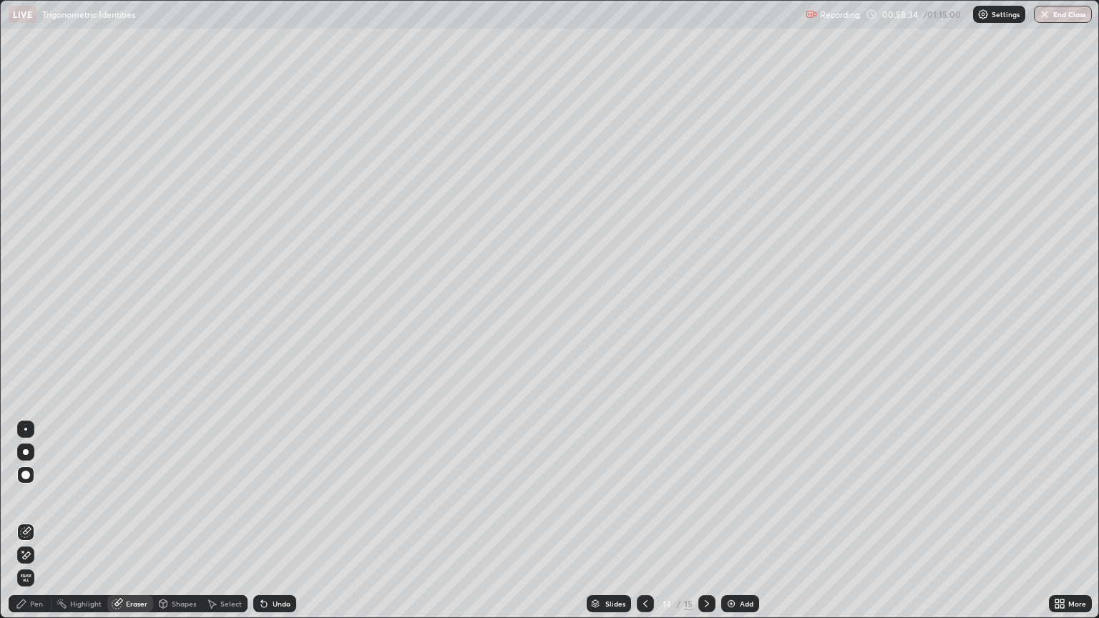
click at [33, 497] on div "Pen" at bounding box center [30, 603] width 43 height 17
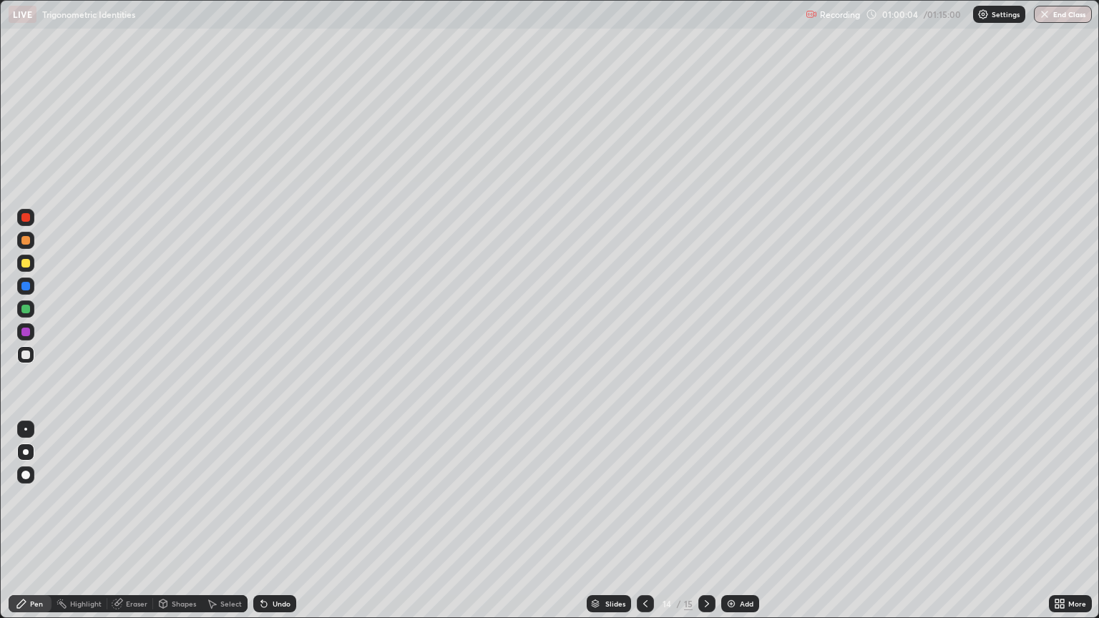
click at [644, 497] on icon at bounding box center [645, 603] width 11 height 11
click at [638, 497] on div at bounding box center [645, 603] width 17 height 17
click at [643, 497] on icon at bounding box center [645, 603] width 4 height 7
click at [645, 497] on icon at bounding box center [645, 603] width 11 height 11
click at [644, 497] on icon at bounding box center [645, 603] width 11 height 11
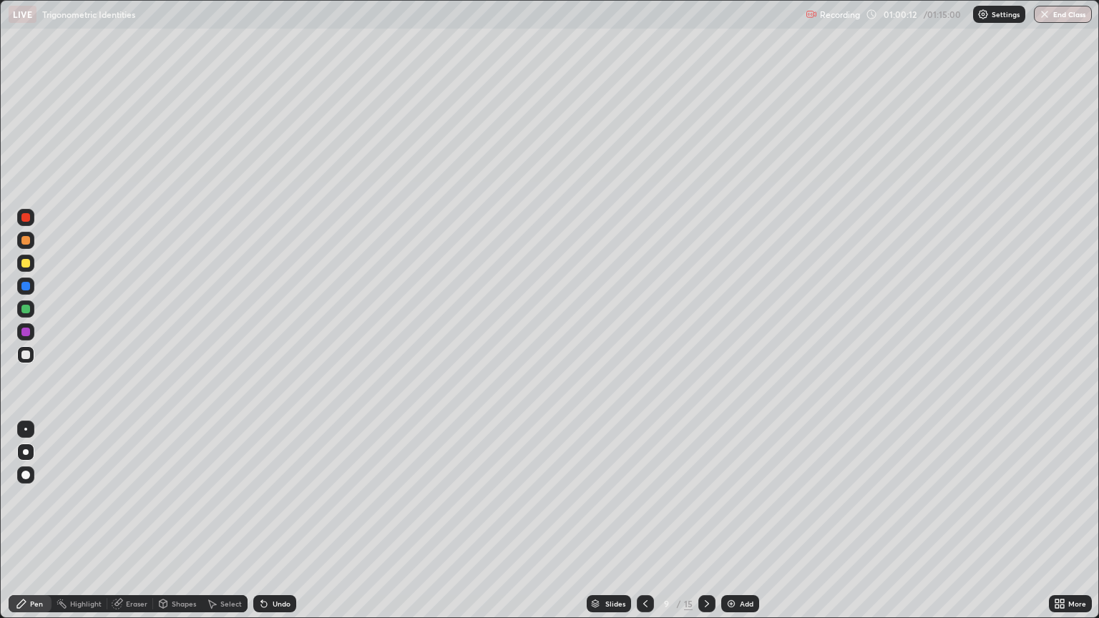
click at [706, 497] on icon at bounding box center [706, 603] width 11 height 11
click at [1068, 16] on button "End Class" at bounding box center [1063, 14] width 58 height 17
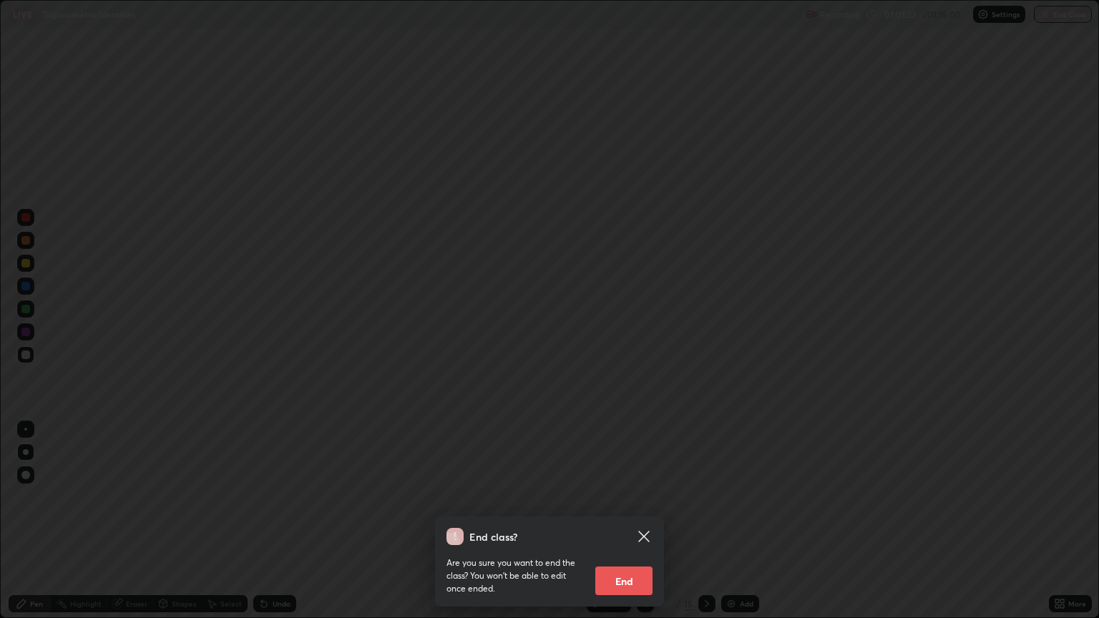
click at [595, 497] on button "End" at bounding box center [623, 581] width 57 height 29
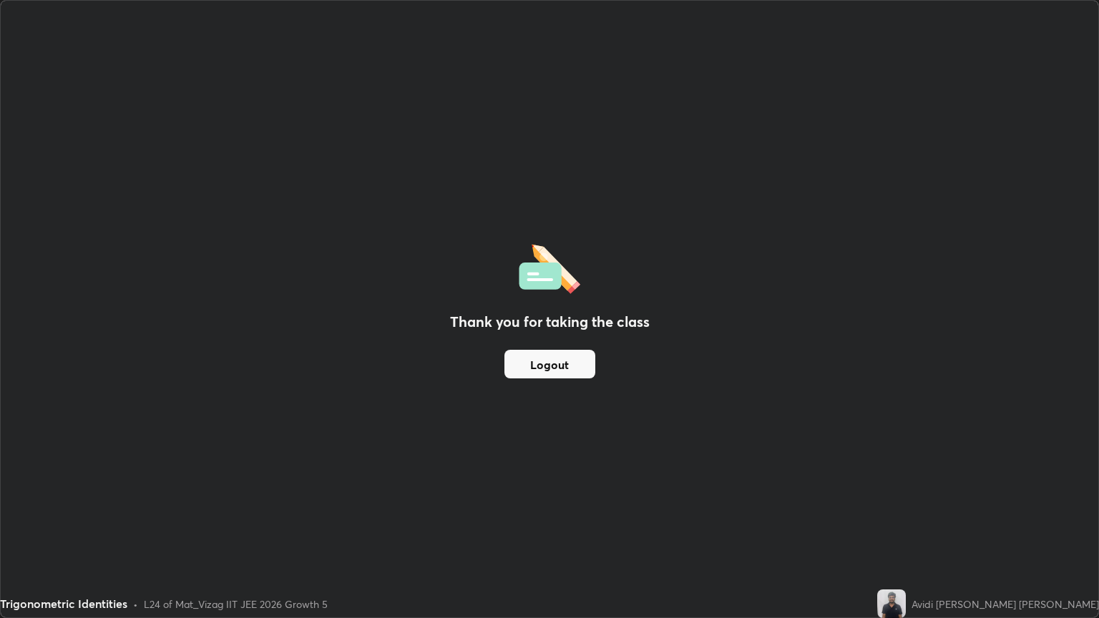
click at [604, 497] on div "Thank you for taking the class Logout" at bounding box center [550, 309] width 1098 height 617
click at [544, 371] on button "Logout" at bounding box center [550, 364] width 91 height 29
click at [572, 368] on button "Logout" at bounding box center [550, 364] width 91 height 29
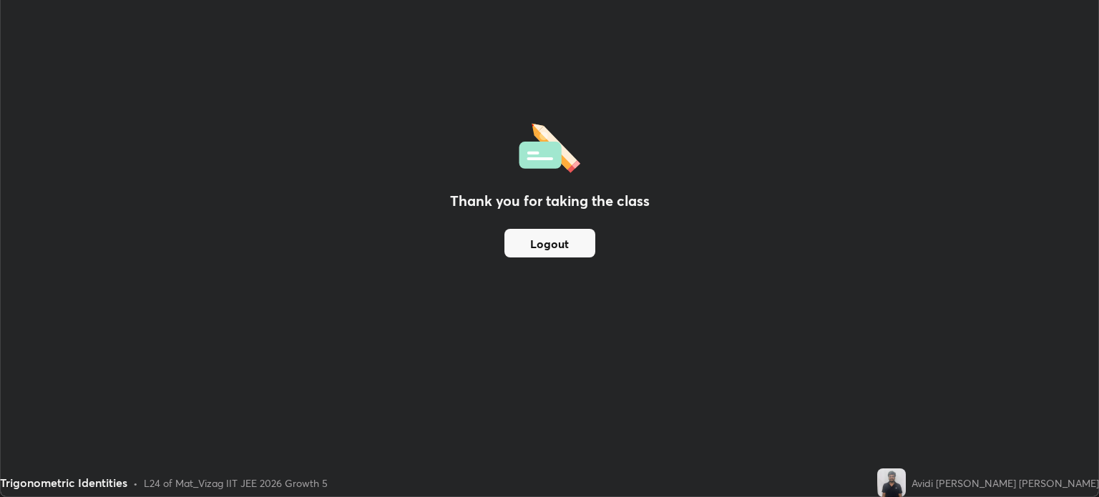
scroll to position [71067, 70466]
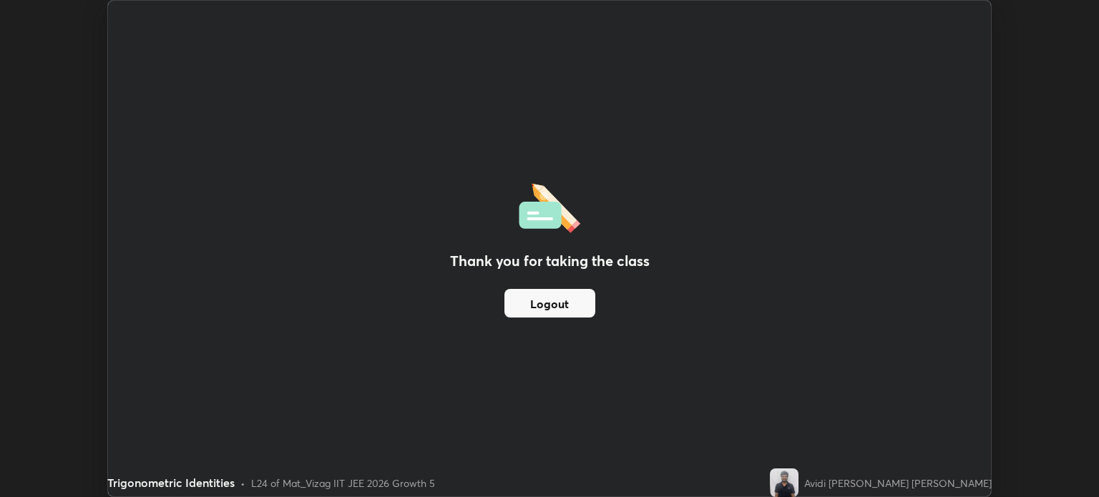
click at [1069, 6] on div "Thank you for taking the class Logout Setting up your live class" at bounding box center [549, 248] width 1099 height 497
